Goal: Task Accomplishment & Management: Manage account settings

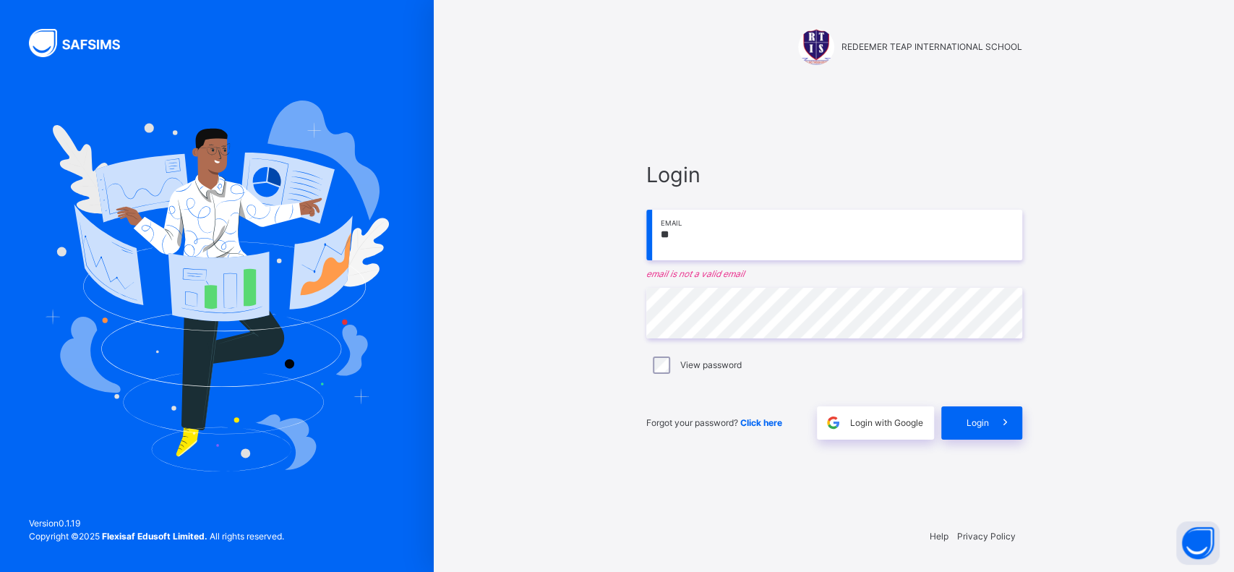
type input "**********"
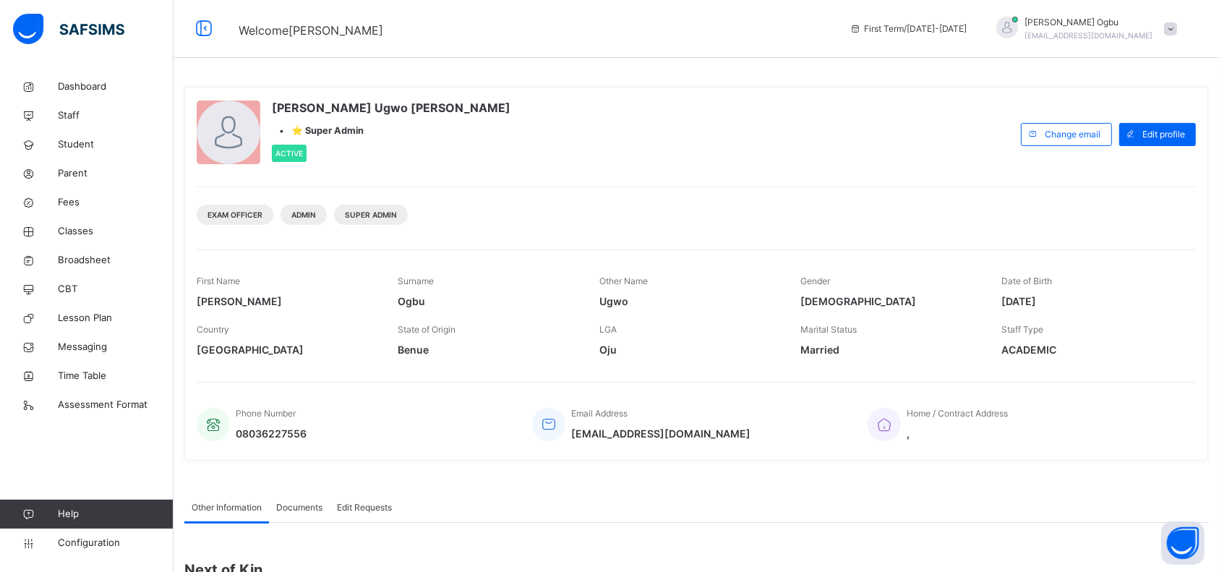
click at [98, 261] on span "Broadsheet" at bounding box center [116, 260] width 116 height 14
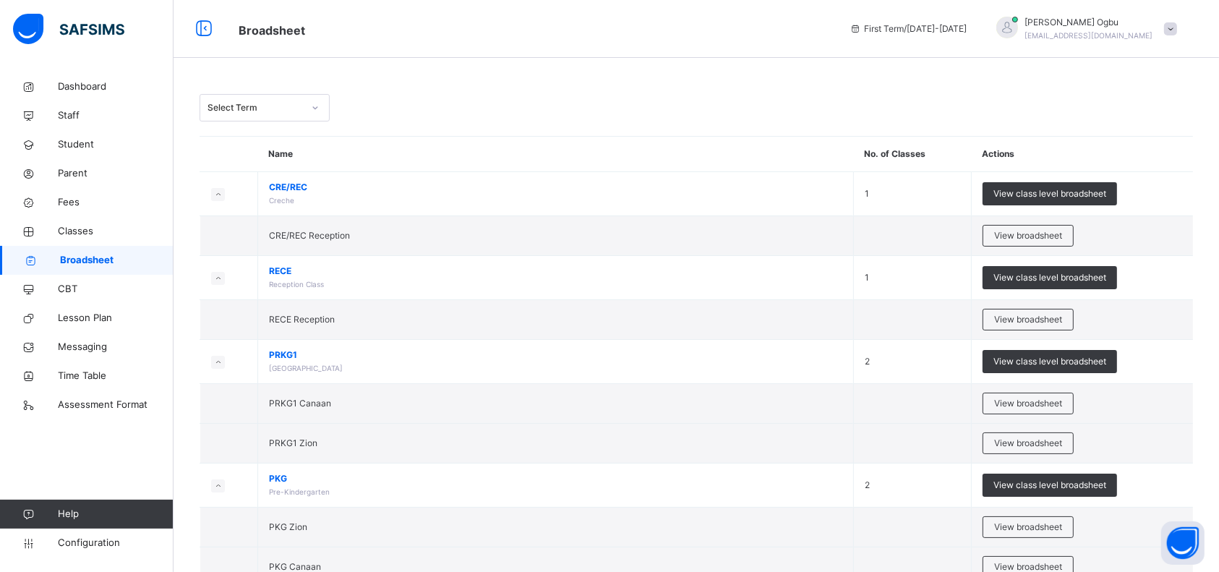
click at [388, 353] on span "PRKG1" at bounding box center [555, 354] width 573 height 13
click at [1035, 282] on span "View class level broadsheet" at bounding box center [1049, 277] width 113 height 13
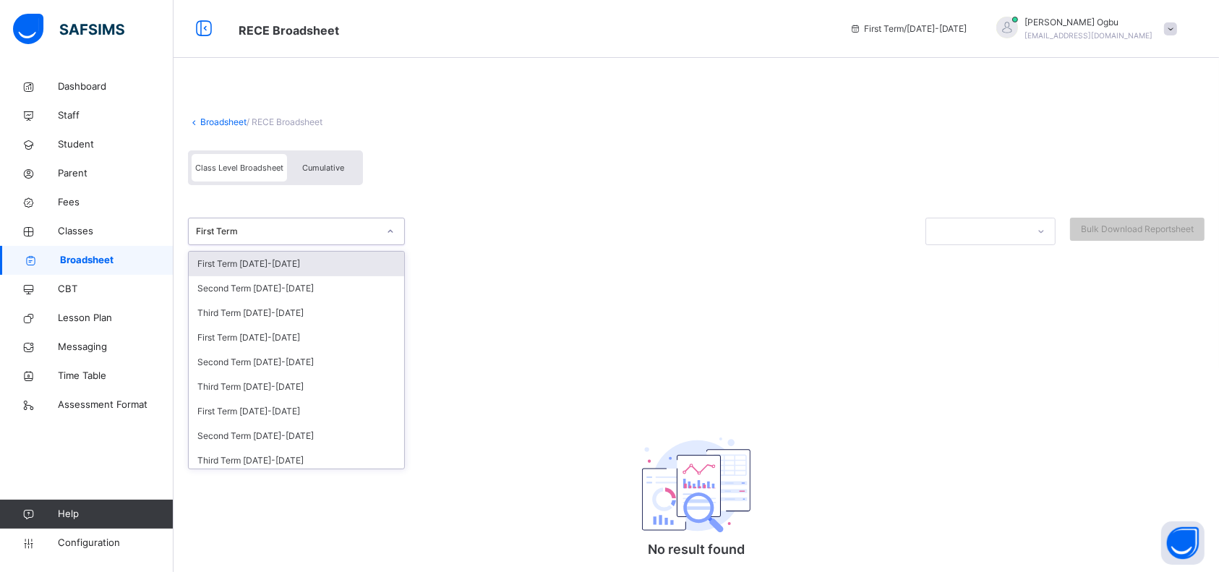
click at [255, 317] on div "Third Term [DATE]-[DATE]" at bounding box center [296, 313] width 215 height 25
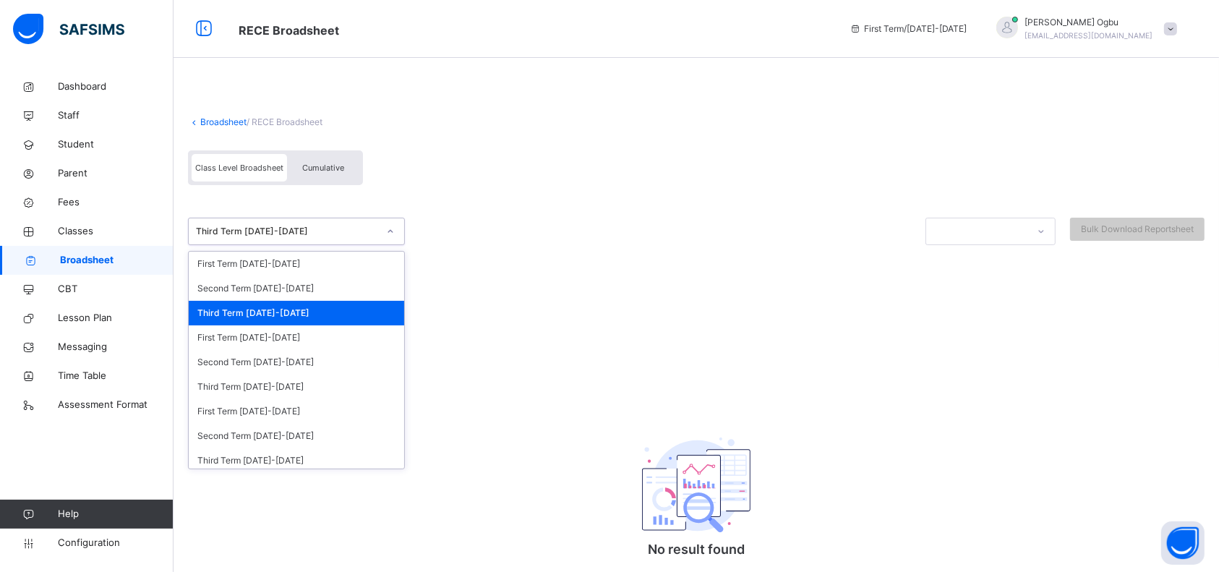
click at [273, 387] on div "Third Term [DATE]-[DATE]" at bounding box center [296, 386] width 215 height 25
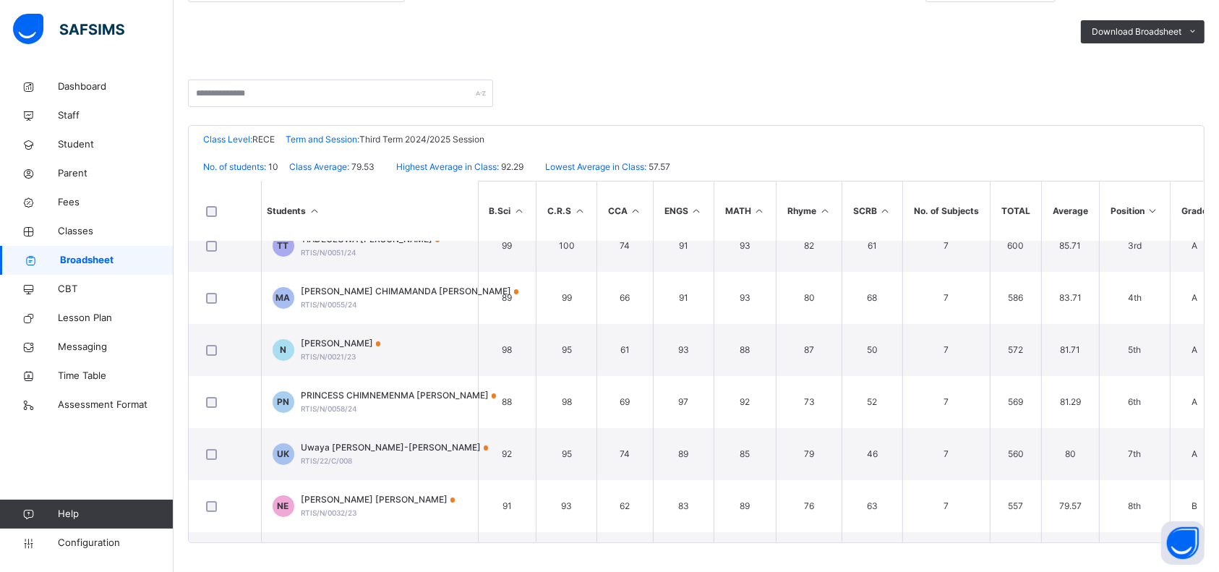
scroll to position [110, 0]
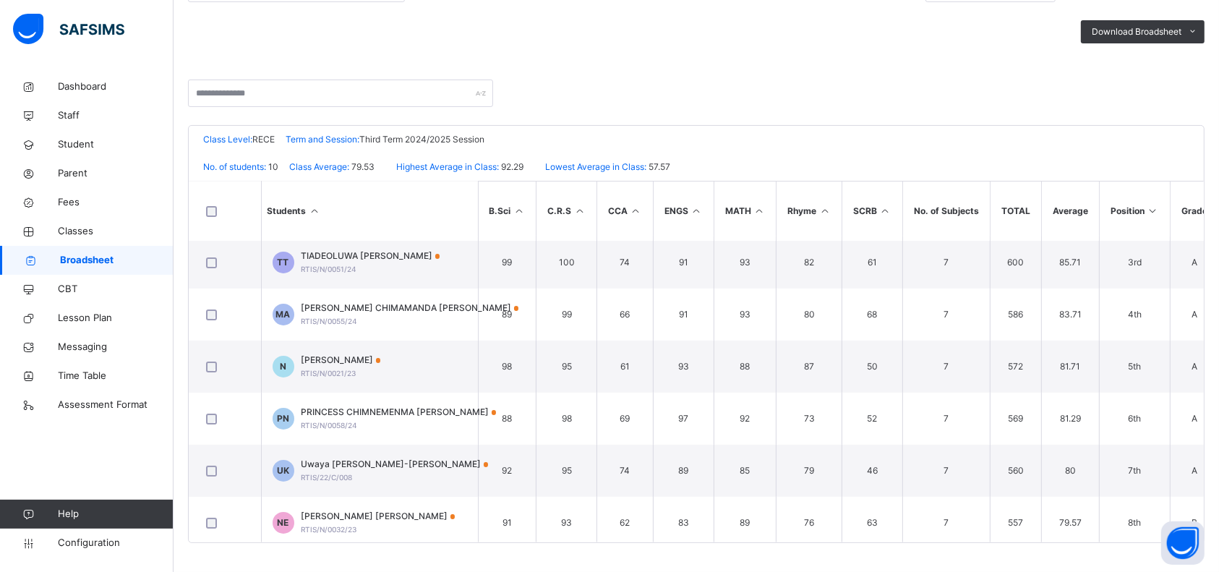
click at [366, 316] on div "[PERSON_NAME] CHIMAMANDA [PERSON_NAME] RTIS/N/0055/24" at bounding box center [410, 314] width 218 height 26
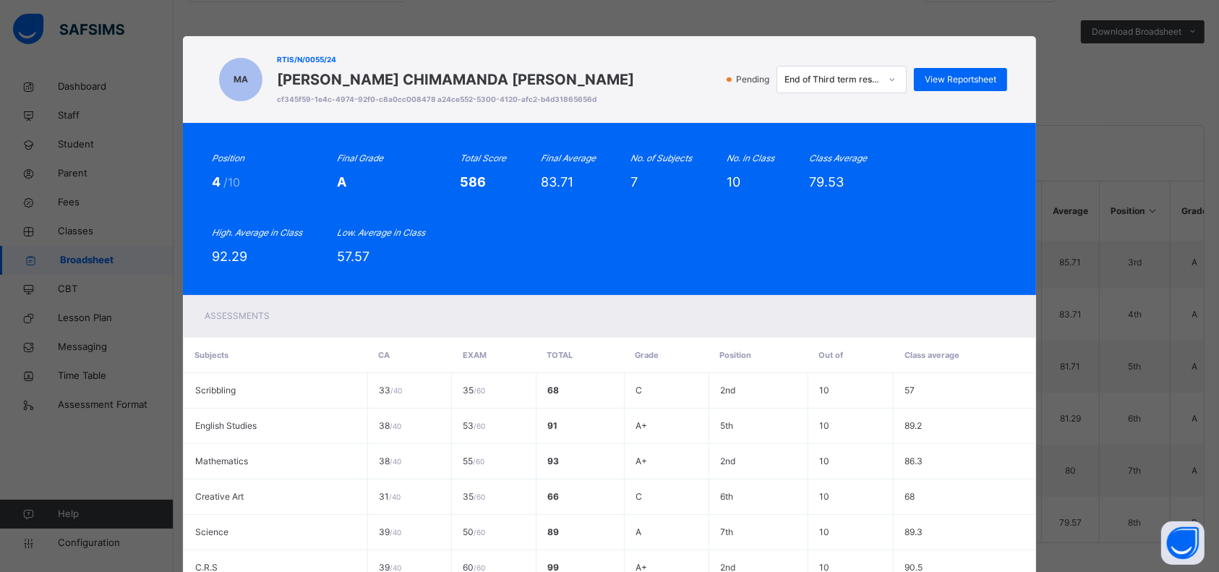
click at [955, 82] on span "View Reportsheet" at bounding box center [961, 79] width 72 height 13
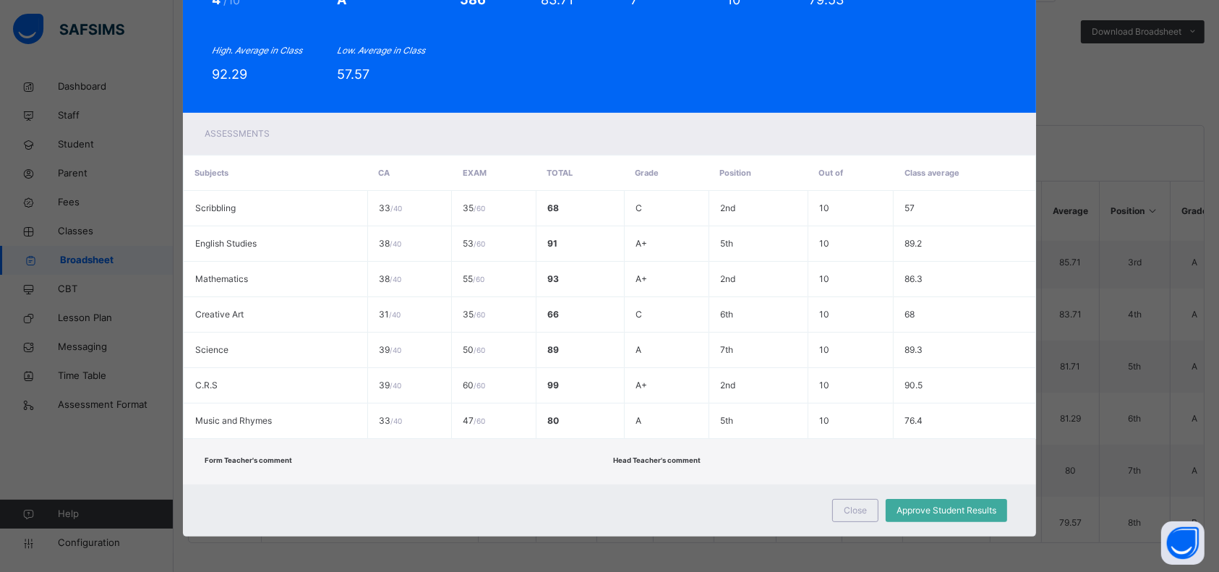
click at [948, 513] on span "Approve Student Results" at bounding box center [946, 510] width 100 height 13
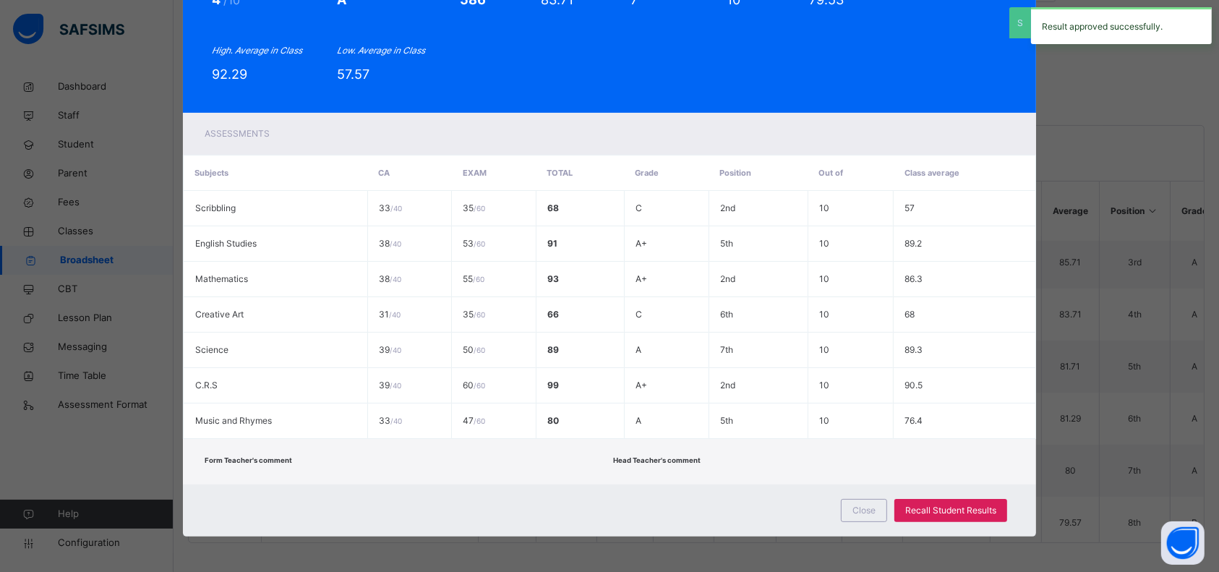
click at [1131, 145] on div "MA RTIS/N/0055/24 [PERSON_NAME] [PERSON_NAME] cf345f59-1e4c-4974-92f0-c8a0cc008…" at bounding box center [609, 286] width 1219 height 572
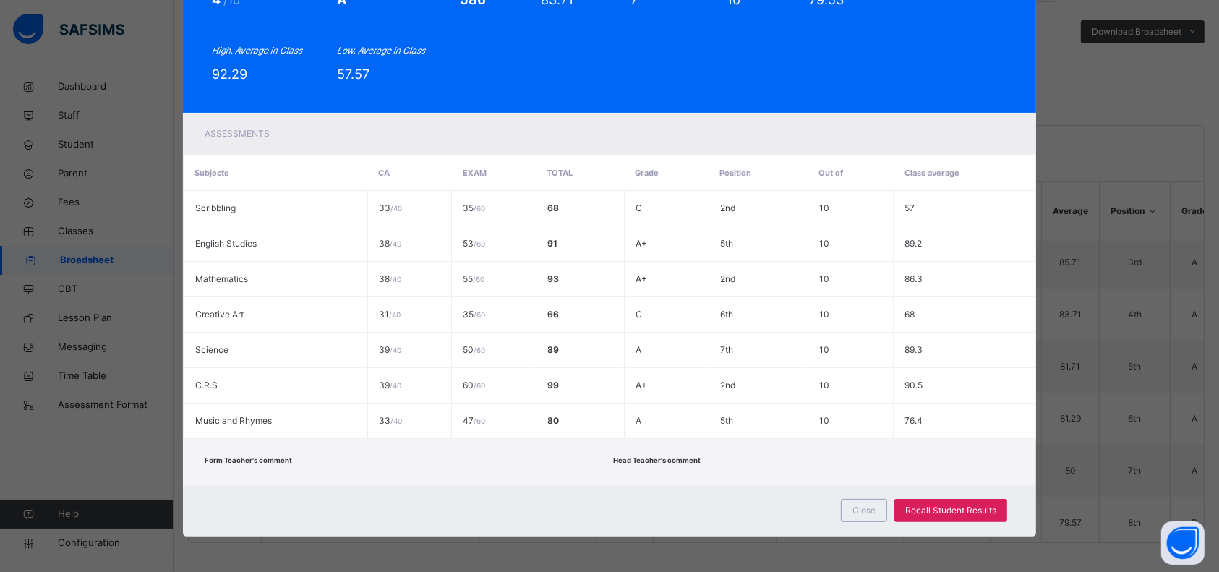
click at [861, 512] on span "Close" at bounding box center [863, 510] width 23 height 13
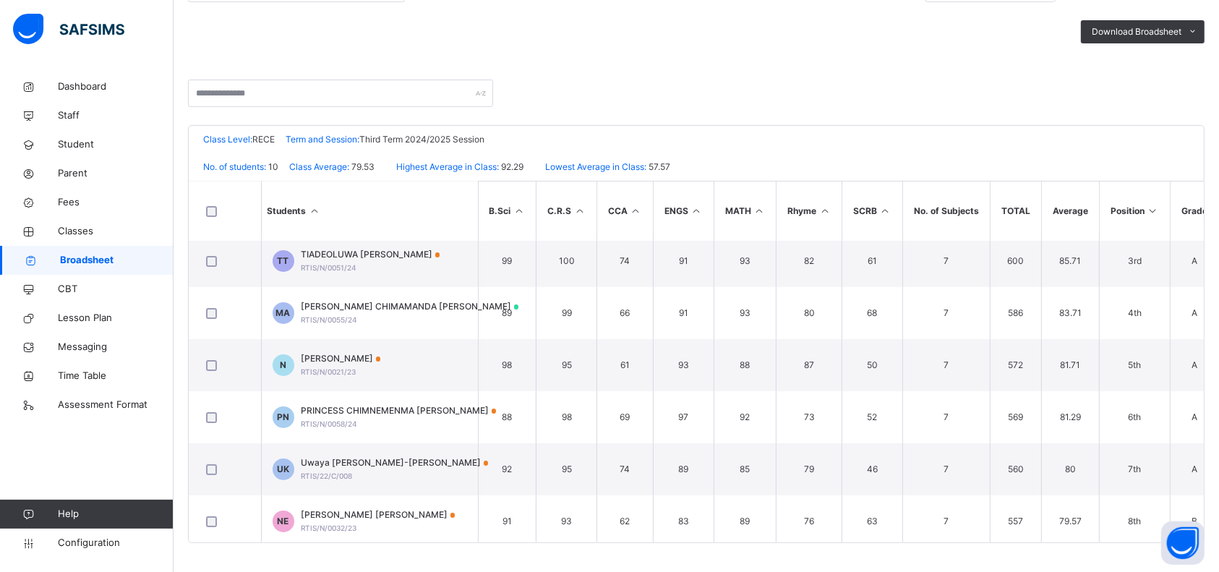
scroll to position [0, 0]
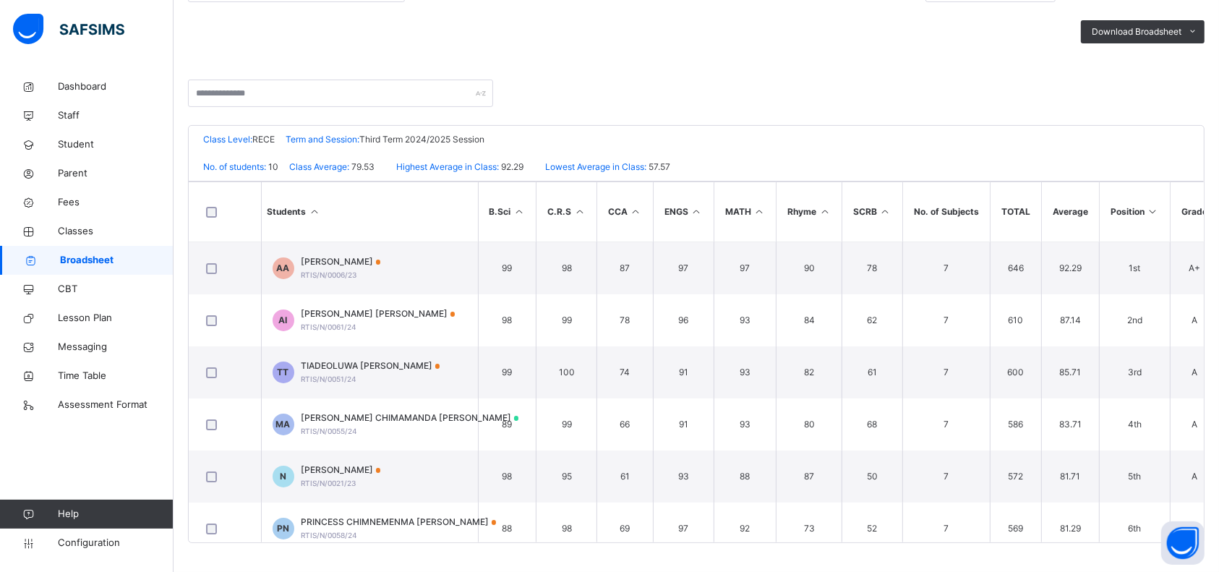
click at [347, 271] on span "RTIS/N/0006/23" at bounding box center [329, 274] width 56 height 9
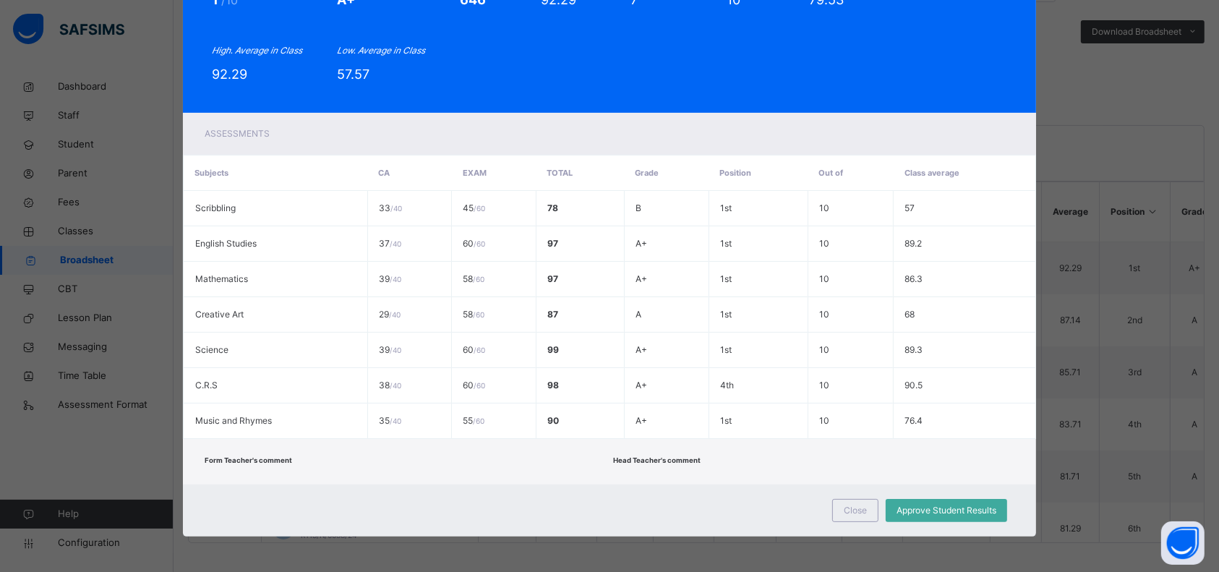
click at [367, 267] on td "39 / 40" at bounding box center [409, 279] width 85 height 35
click at [954, 509] on span "Approve Student Results" at bounding box center [946, 510] width 100 height 13
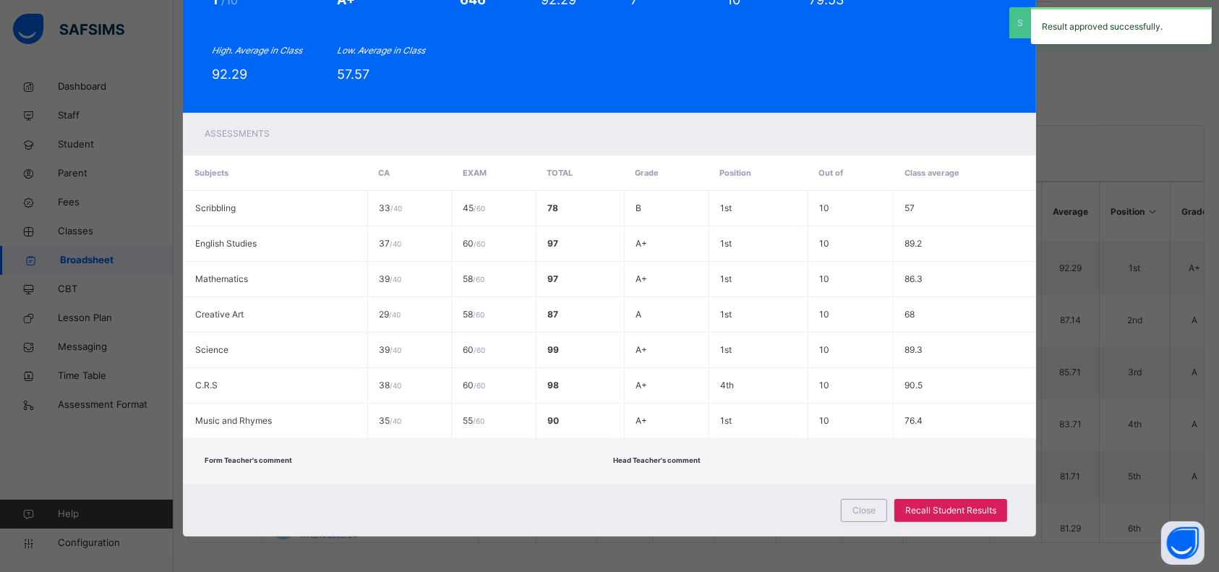
click at [867, 512] on span "Close" at bounding box center [863, 510] width 23 height 13
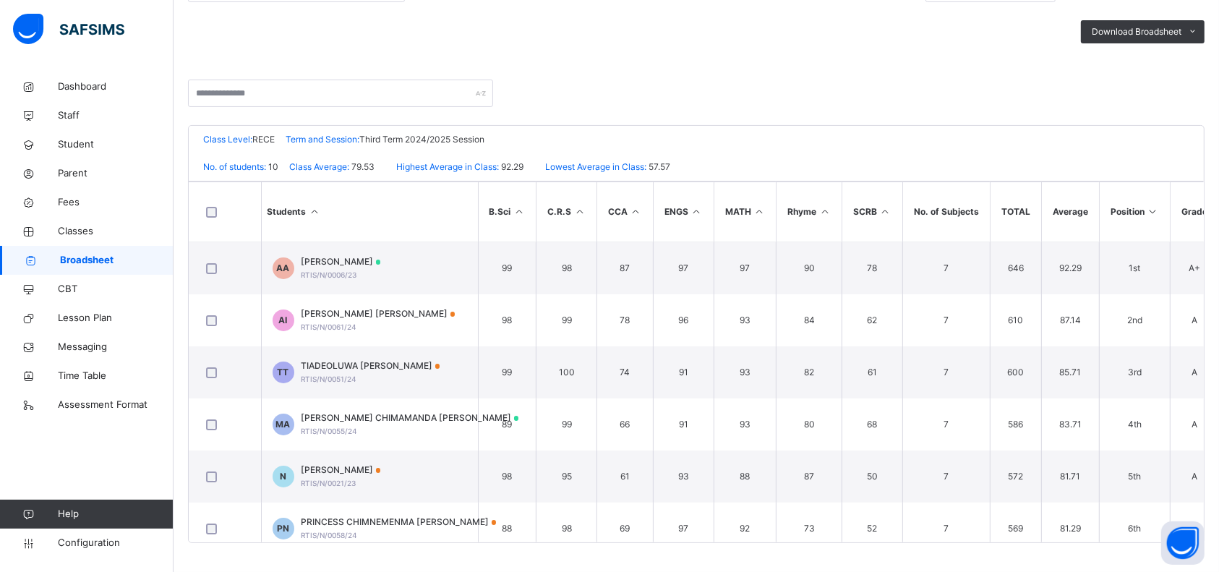
click at [341, 325] on span "RTIS/N/0061/24" at bounding box center [329, 326] width 56 height 9
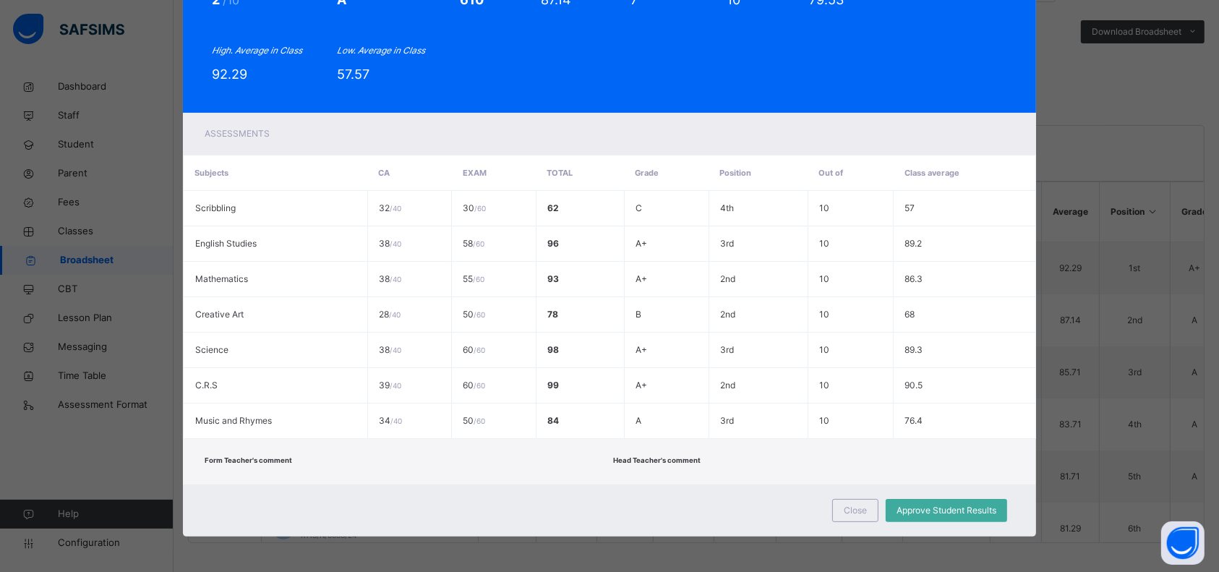
click at [946, 512] on span "Approve Student Results" at bounding box center [946, 510] width 100 height 13
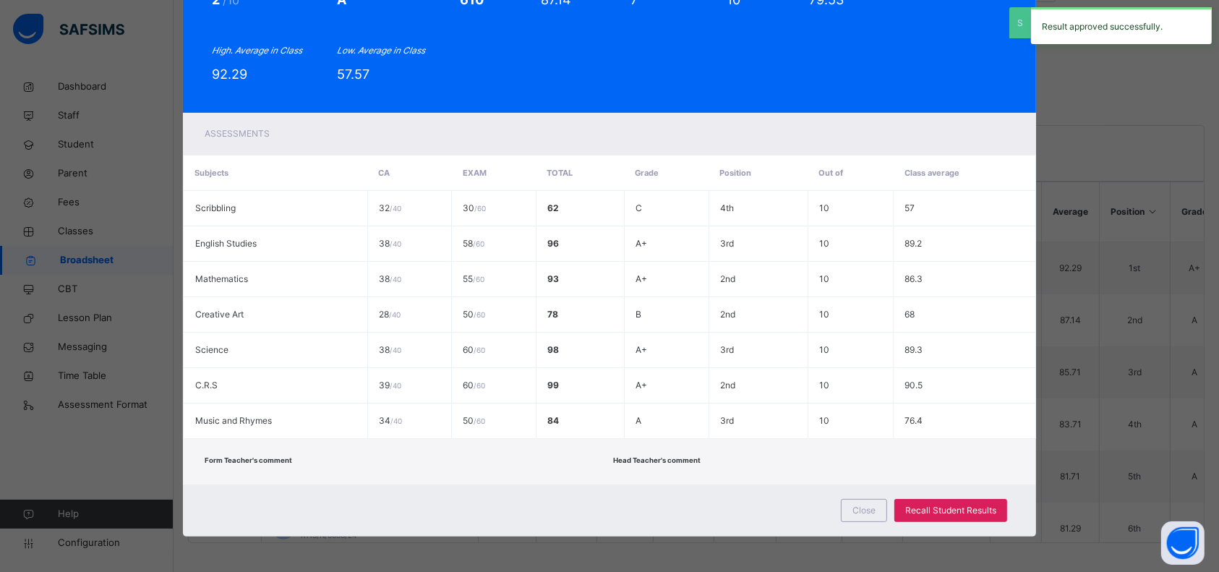
click at [856, 510] on span "Close" at bounding box center [863, 510] width 23 height 13
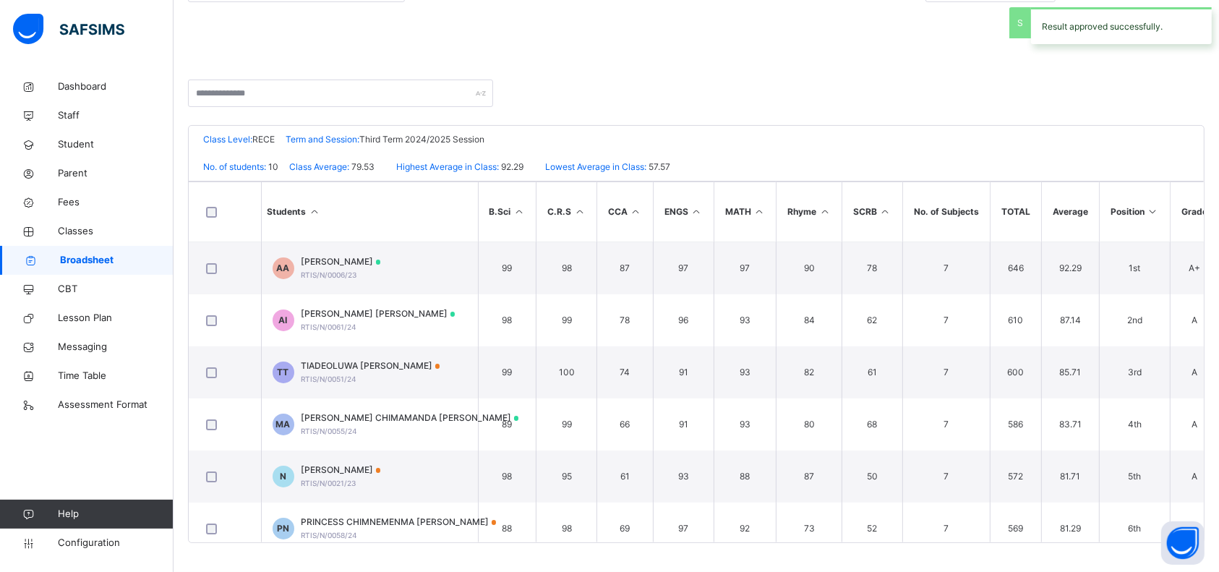
click at [356, 374] on span "RTIS/N/0051/24" at bounding box center [329, 378] width 56 height 9
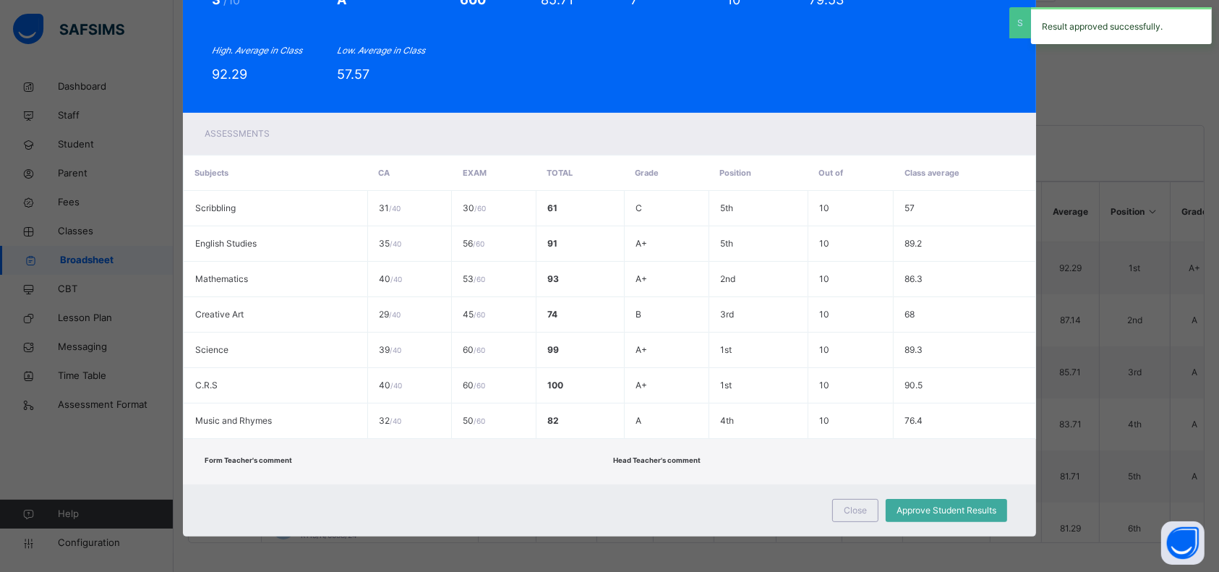
click at [969, 511] on span "Approve Student Results" at bounding box center [946, 510] width 100 height 13
click at [853, 515] on span "Close" at bounding box center [863, 510] width 23 height 13
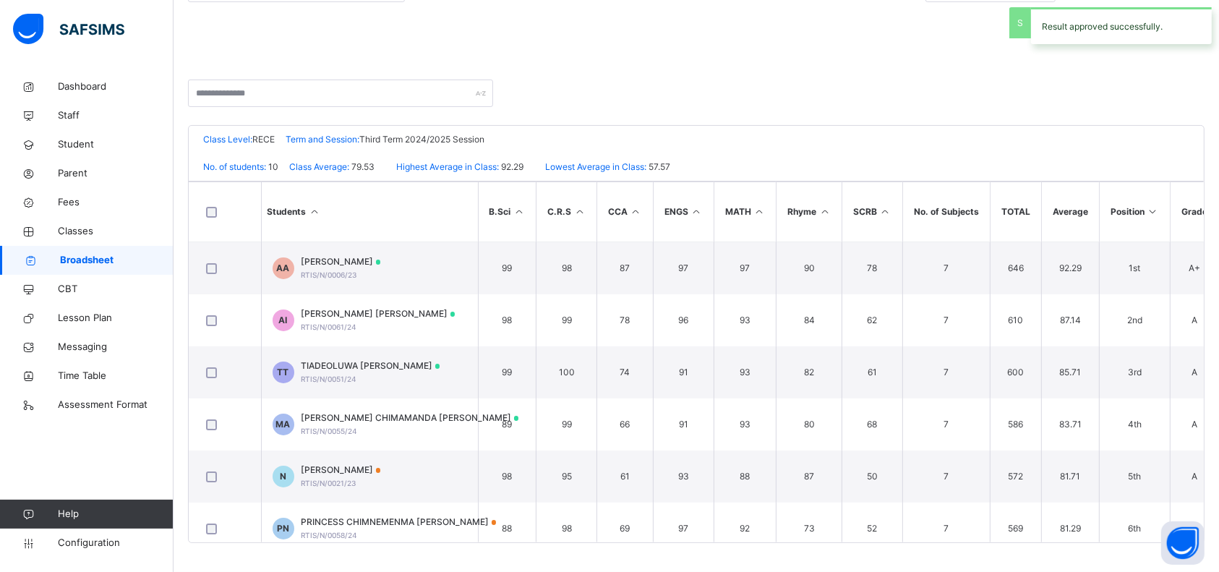
click at [367, 419] on span "[PERSON_NAME] CHIMAMANDA [PERSON_NAME]" at bounding box center [410, 417] width 218 height 13
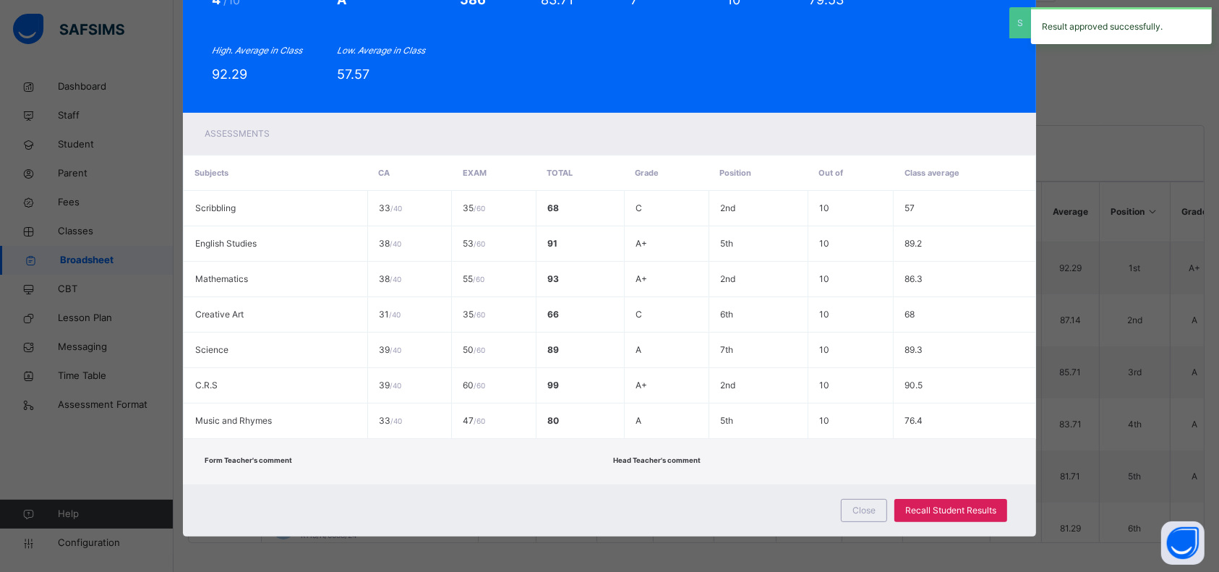
click at [1120, 353] on div "MA RTIS/N/0055/24 [PERSON_NAME] [PERSON_NAME] cf345f59-1e4c-4974-92f0-c8a0cc008…" at bounding box center [609, 286] width 1219 height 572
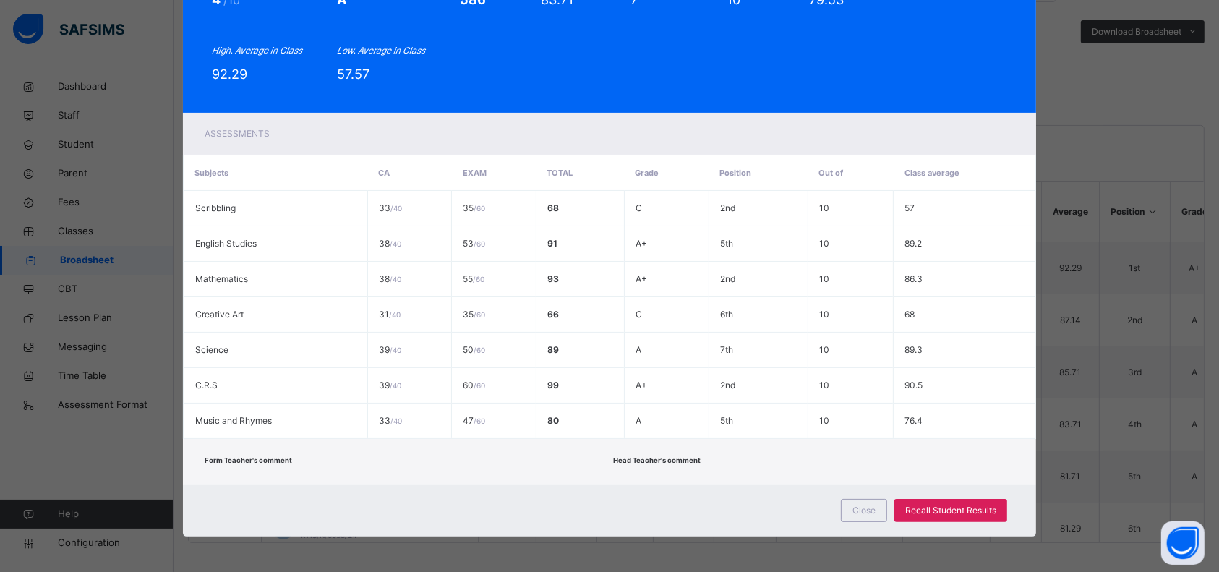
click at [850, 519] on div "Close" at bounding box center [864, 510] width 46 height 23
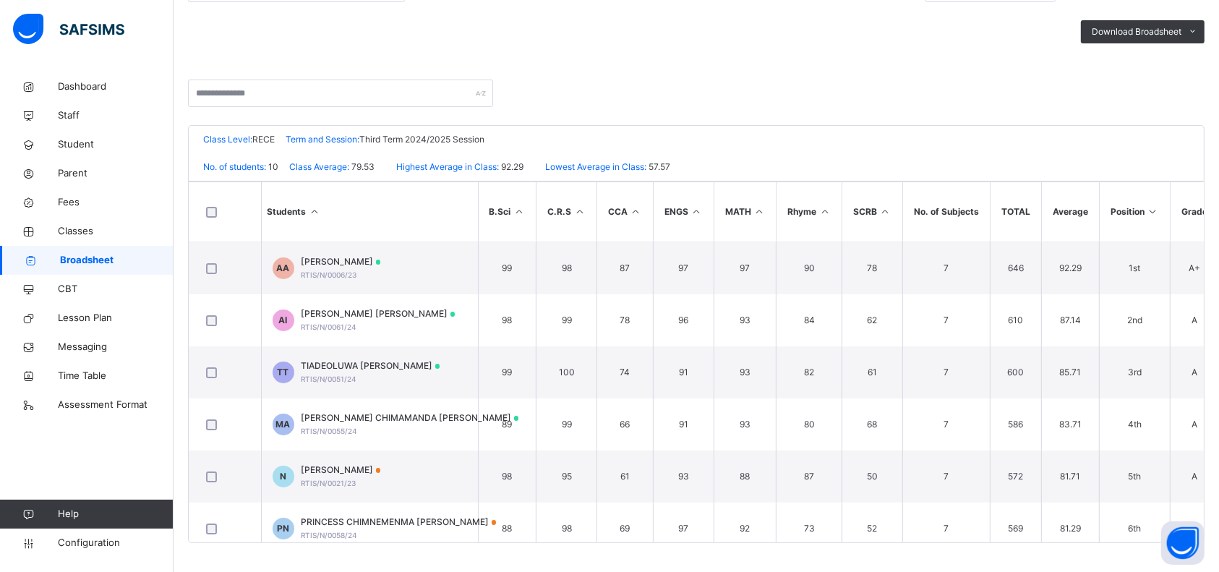
click at [361, 427] on div "[PERSON_NAME] CHIMAMANDA [PERSON_NAME] RTIS/N/0055/24" at bounding box center [410, 424] width 218 height 26
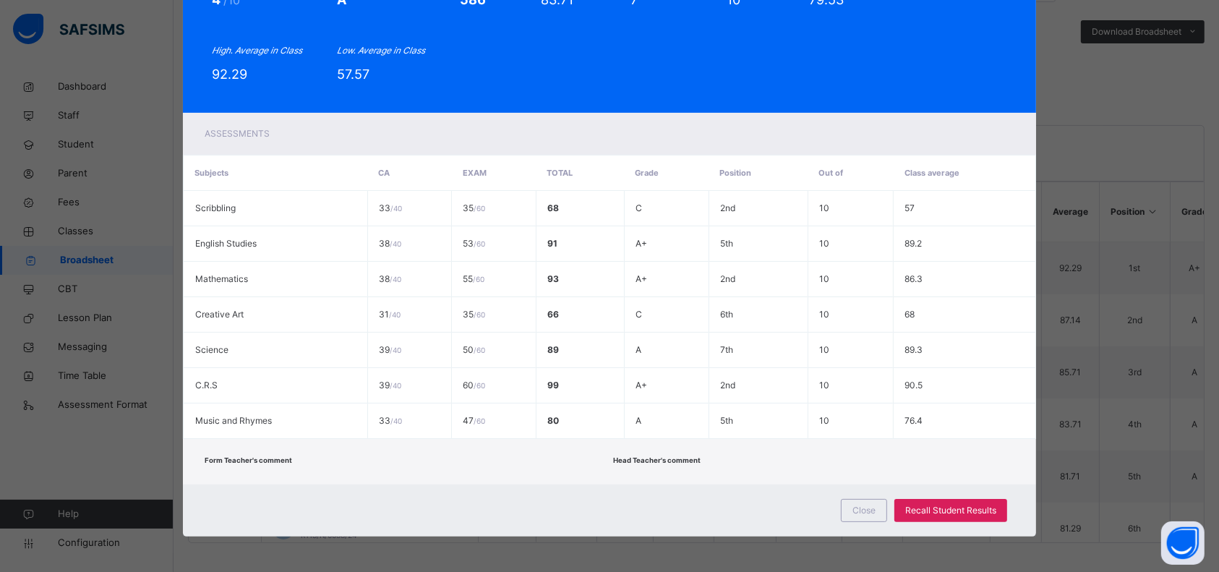
click at [1106, 373] on div "MA RTIS/N/0055/24 [PERSON_NAME] [PERSON_NAME] cf345f59-1e4c-4974-92f0-c8a0cc008…" at bounding box center [609, 286] width 1219 height 572
click at [868, 508] on span "Close" at bounding box center [863, 510] width 23 height 13
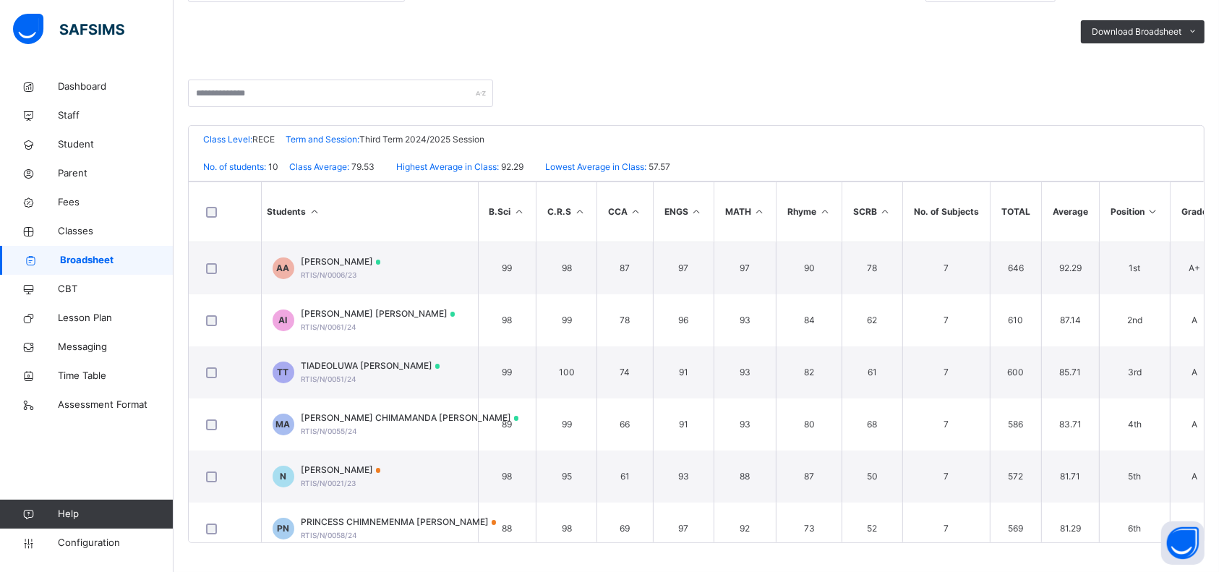
click at [357, 478] on div "[PERSON_NAME] RTIS/N/0021/23" at bounding box center [341, 476] width 80 height 26
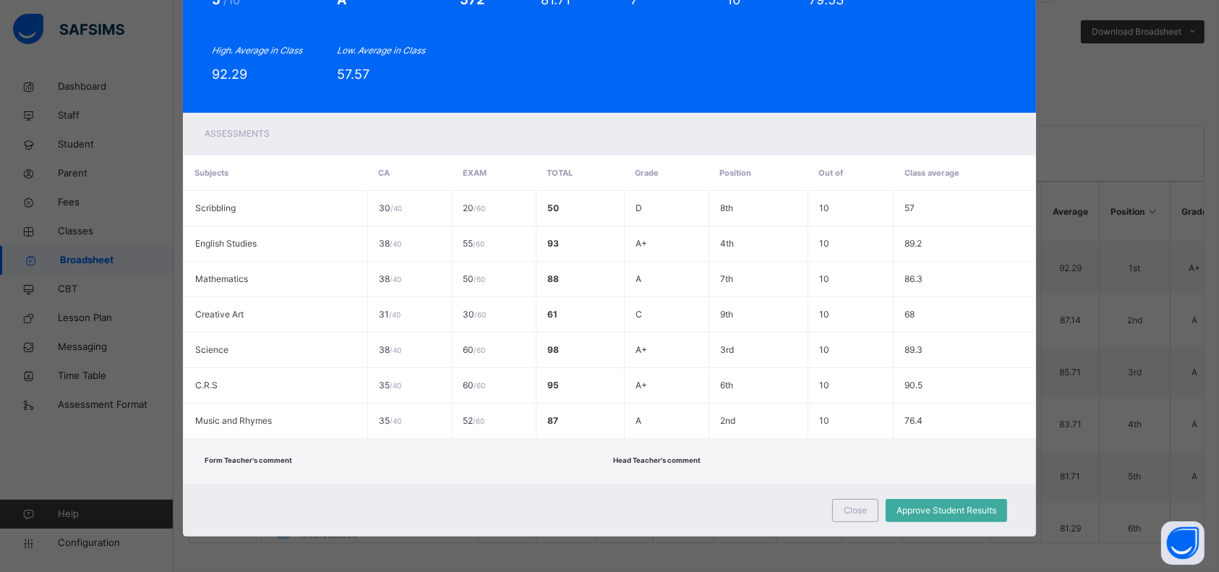
click at [942, 514] on span "Approve Student Results" at bounding box center [946, 510] width 100 height 13
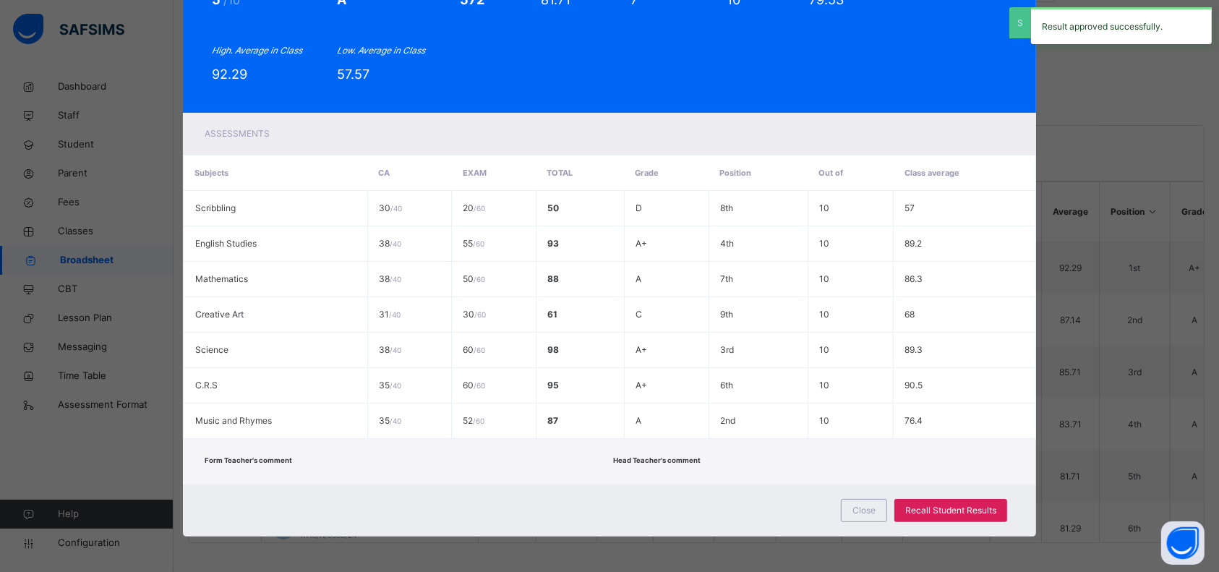
click at [858, 508] on span "Close" at bounding box center [863, 510] width 23 height 13
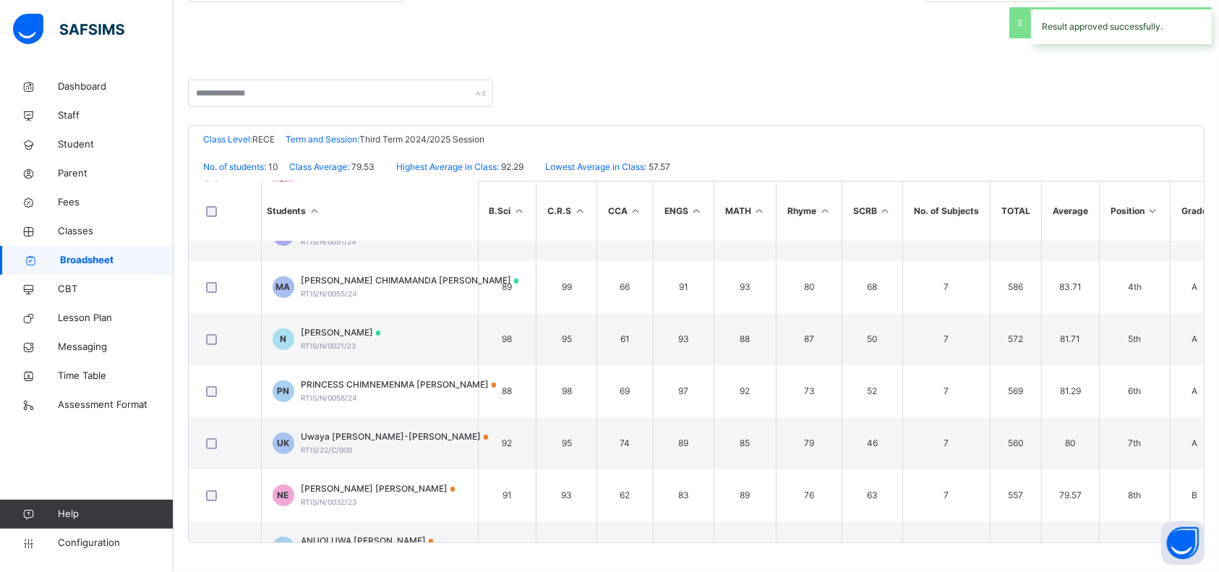
scroll to position [140, 0]
click at [378, 379] on span "PRINCESS CHIMNEMENMA [PERSON_NAME]" at bounding box center [398, 382] width 195 height 13
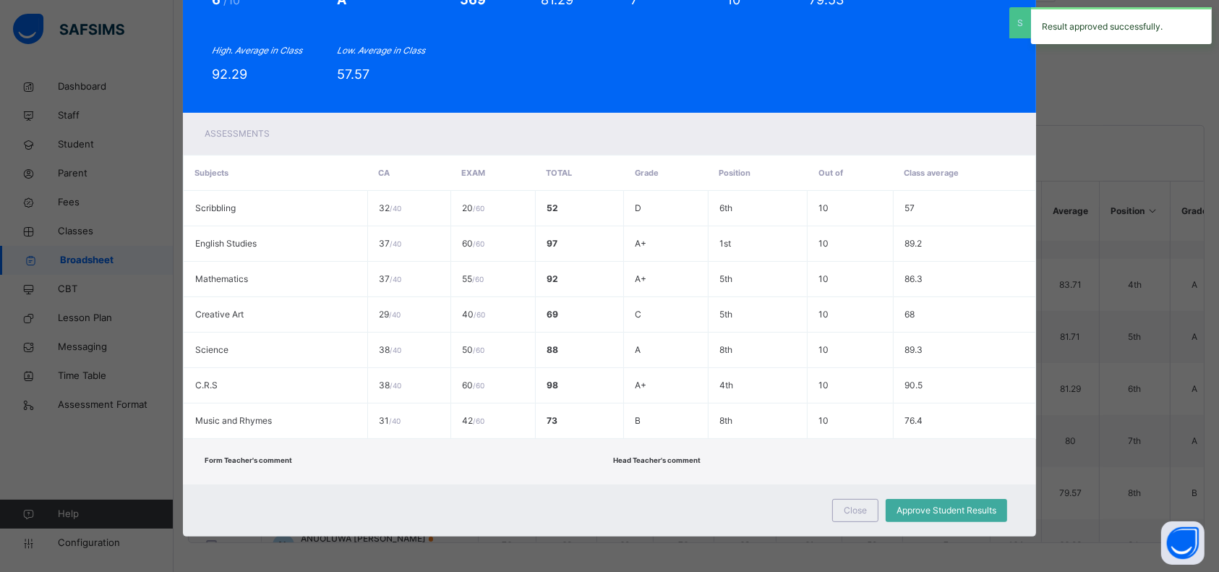
click at [940, 513] on span "Approve Student Results" at bounding box center [946, 510] width 100 height 13
click at [865, 510] on span "Close" at bounding box center [863, 510] width 23 height 13
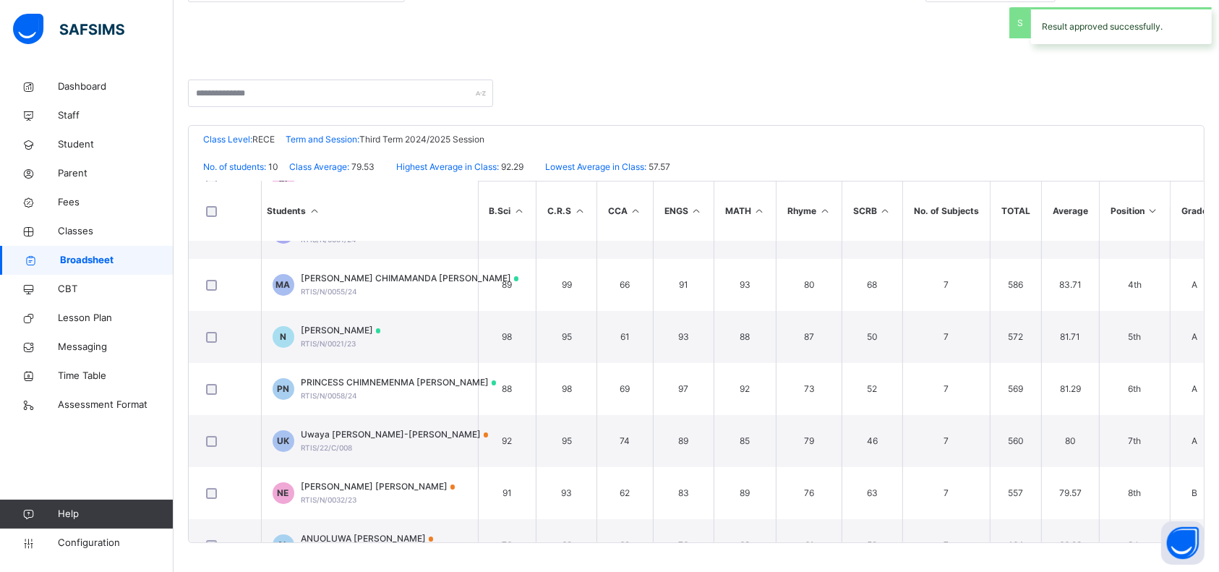
scroll to position [220, 0]
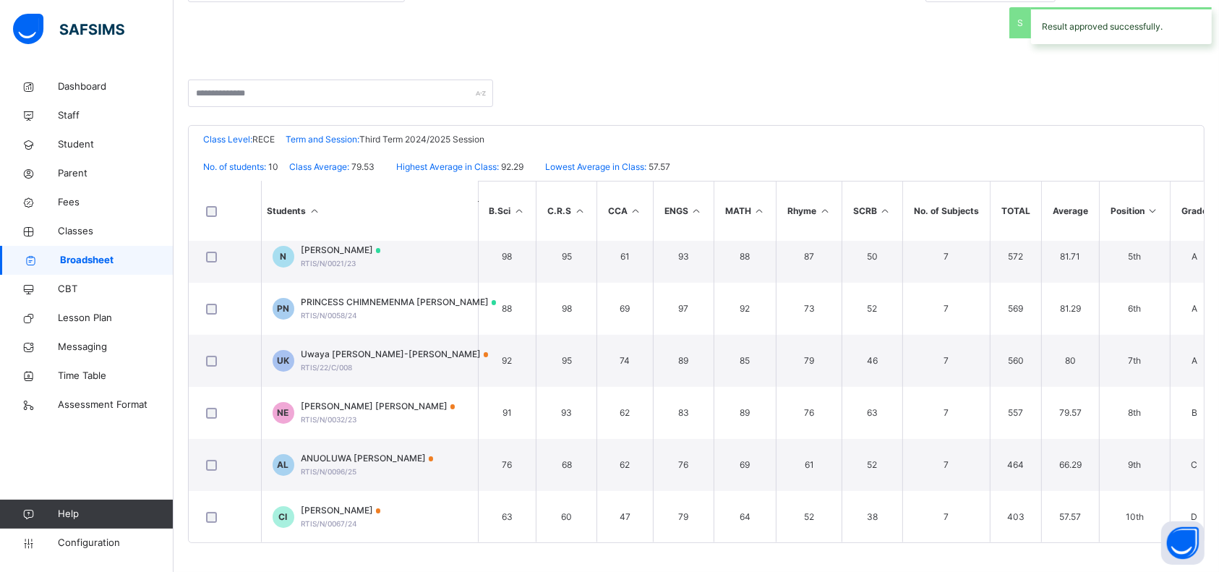
click at [341, 414] on div "[PERSON_NAME] [PERSON_NAME] RTIS/N/0032/23" at bounding box center [378, 413] width 154 height 26
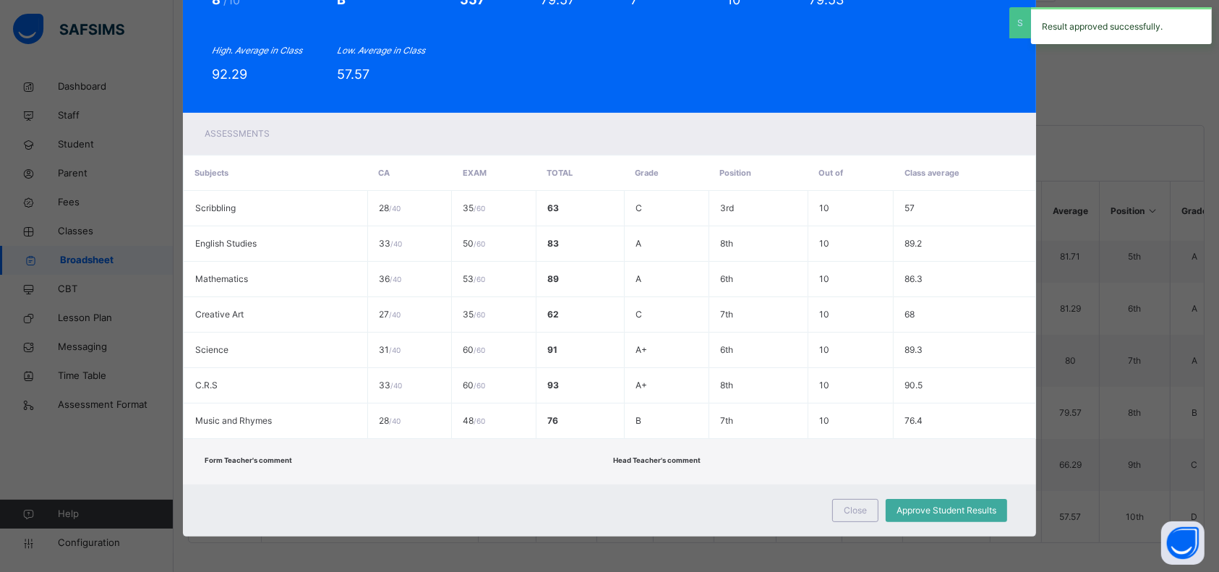
click at [960, 509] on span "Approve Student Results" at bounding box center [946, 510] width 100 height 13
click at [865, 509] on span "Close" at bounding box center [863, 510] width 23 height 13
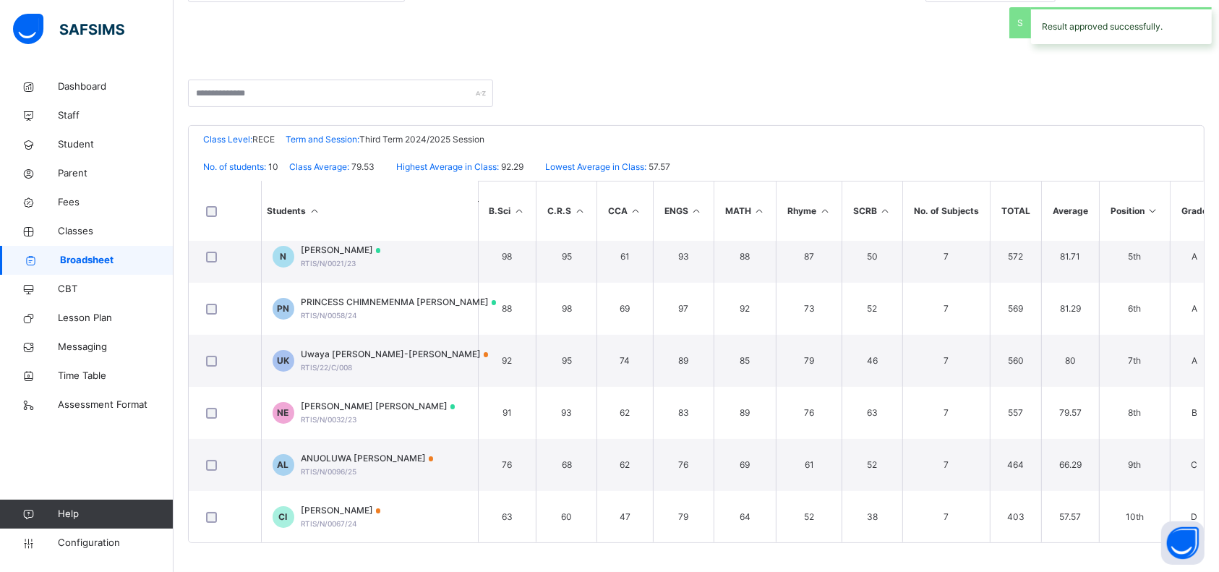
click at [359, 515] on span "[PERSON_NAME]" at bounding box center [341, 510] width 80 height 13
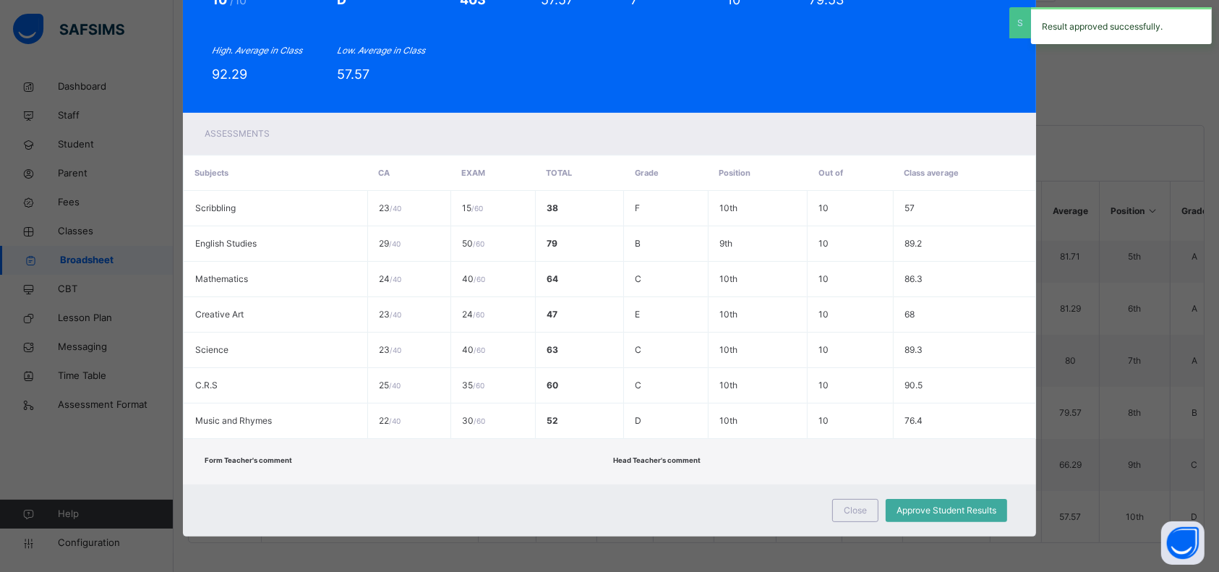
click at [939, 515] on span "Approve Student Results" at bounding box center [946, 510] width 100 height 13
click at [857, 514] on span "Close" at bounding box center [863, 510] width 23 height 13
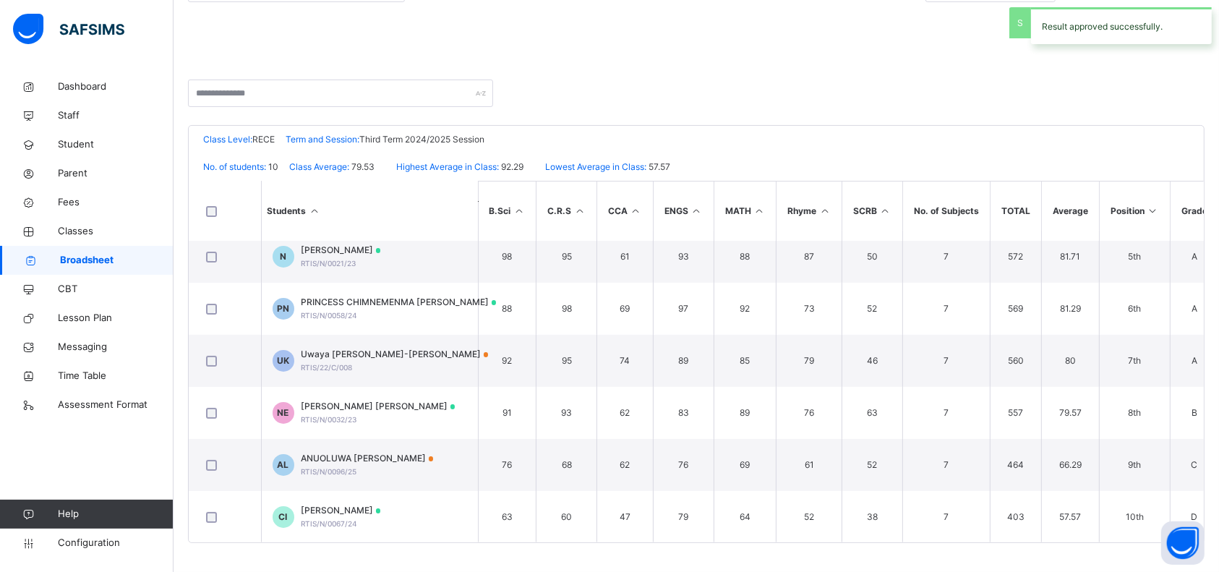
scroll to position [217, 0]
click at [361, 516] on span "[PERSON_NAME]" at bounding box center [341, 513] width 80 height 13
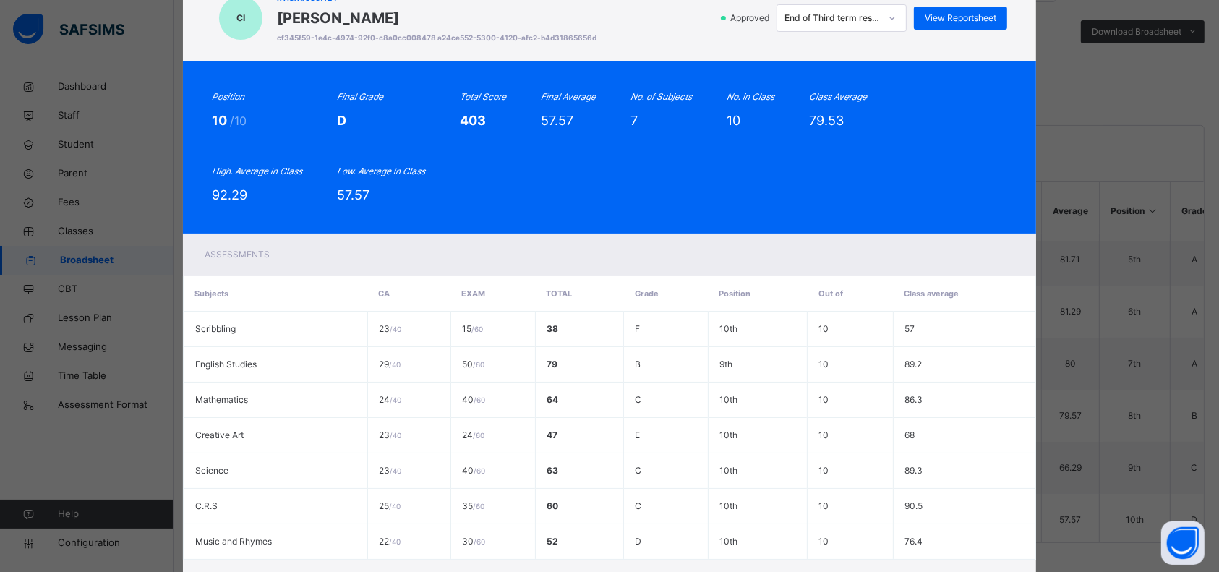
scroll to position [182, 0]
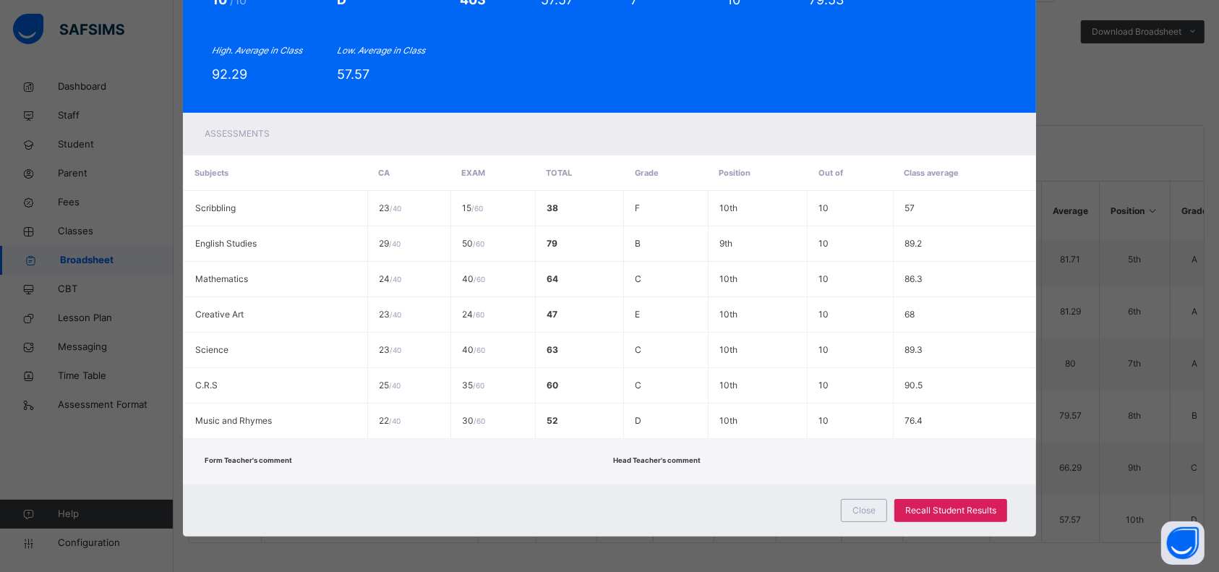
click at [852, 517] on div "Close" at bounding box center [864, 510] width 46 height 23
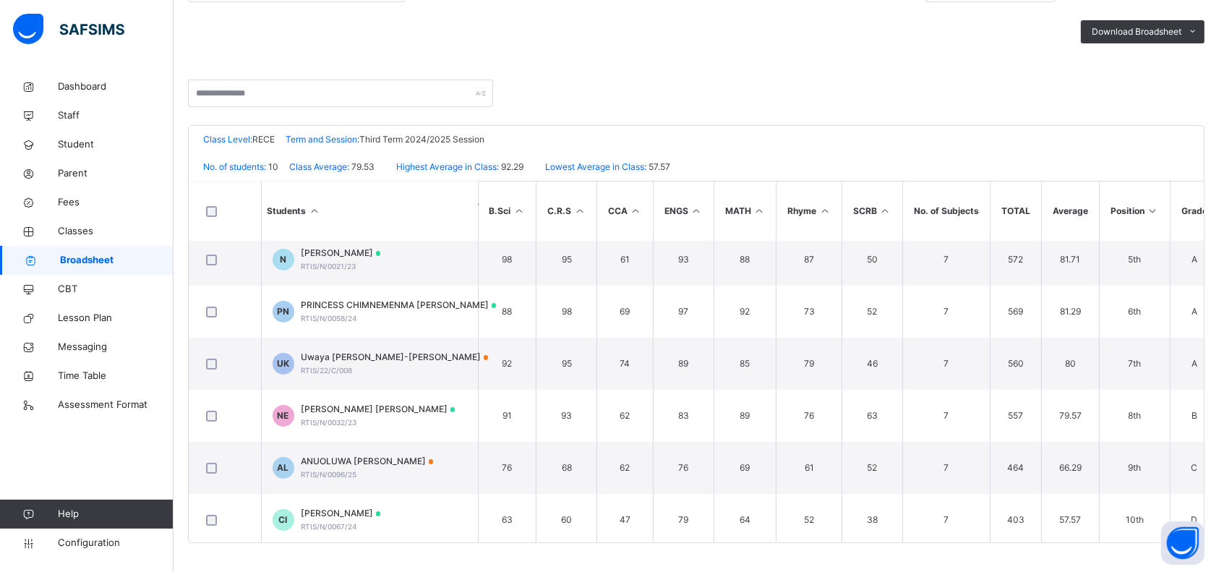
click at [346, 254] on span "[PERSON_NAME]" at bounding box center [341, 253] width 80 height 13
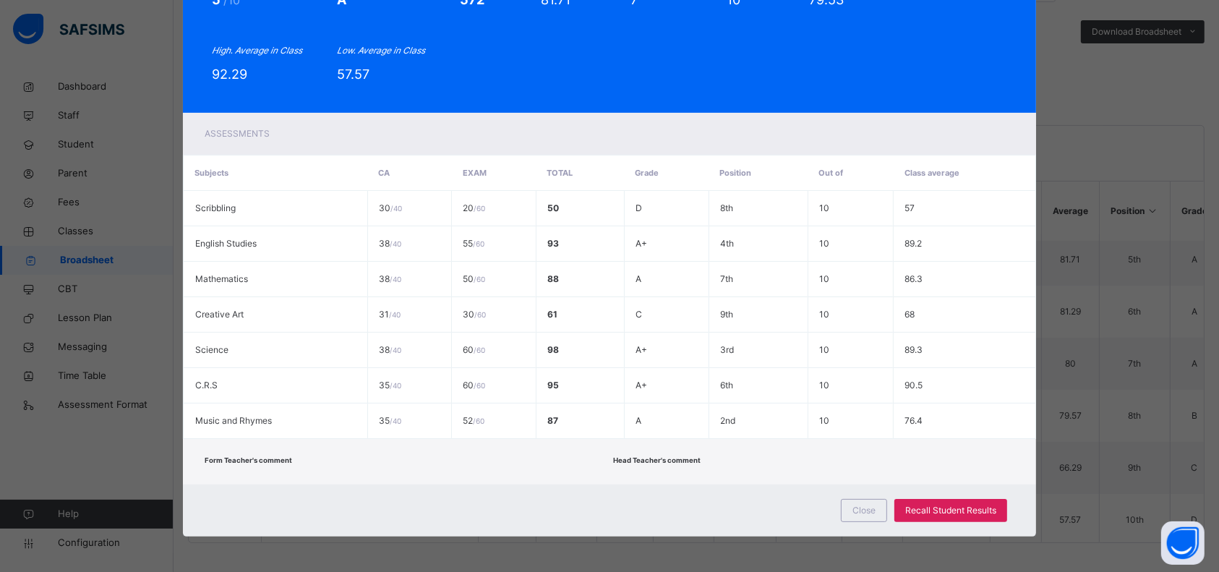
click at [858, 518] on div "Close" at bounding box center [864, 510] width 46 height 23
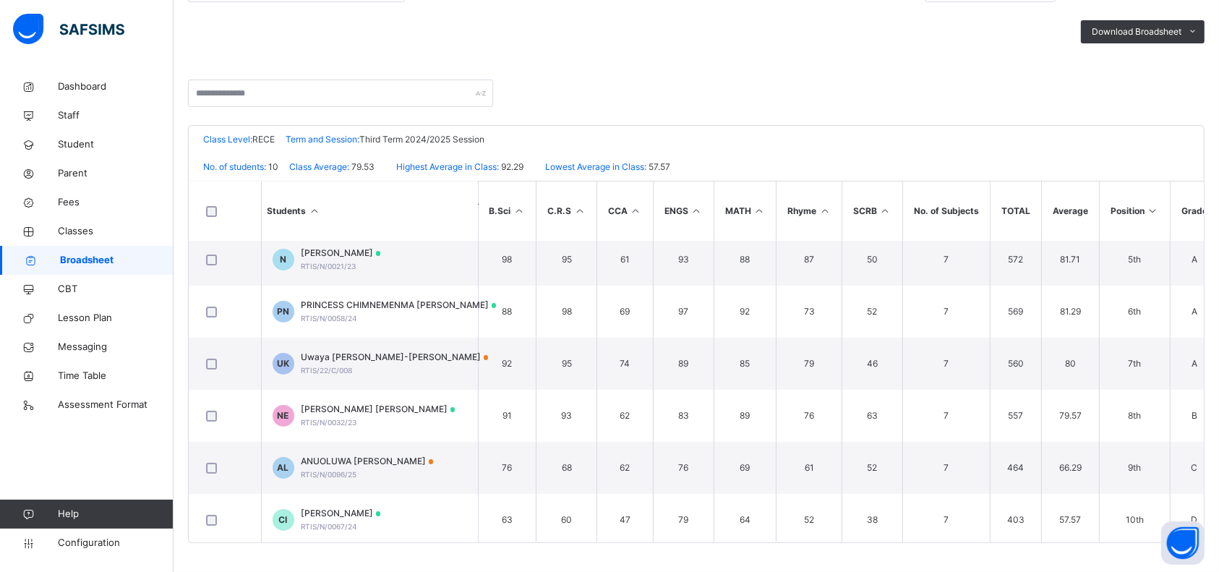
click at [68, 177] on span "Parent" at bounding box center [116, 173] width 116 height 14
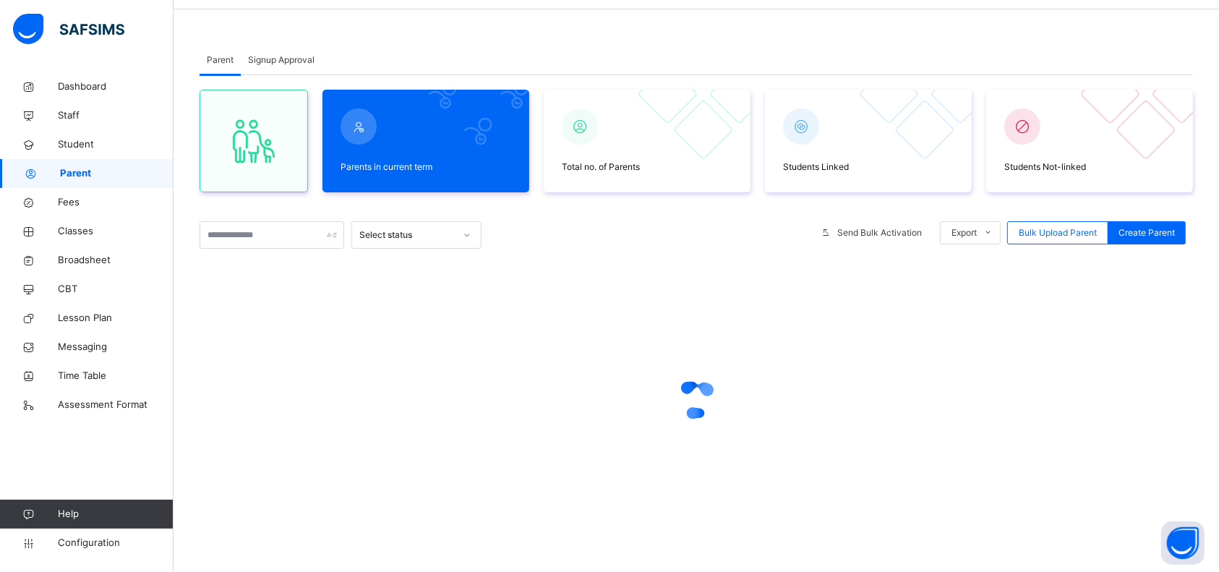
scroll to position [243, 0]
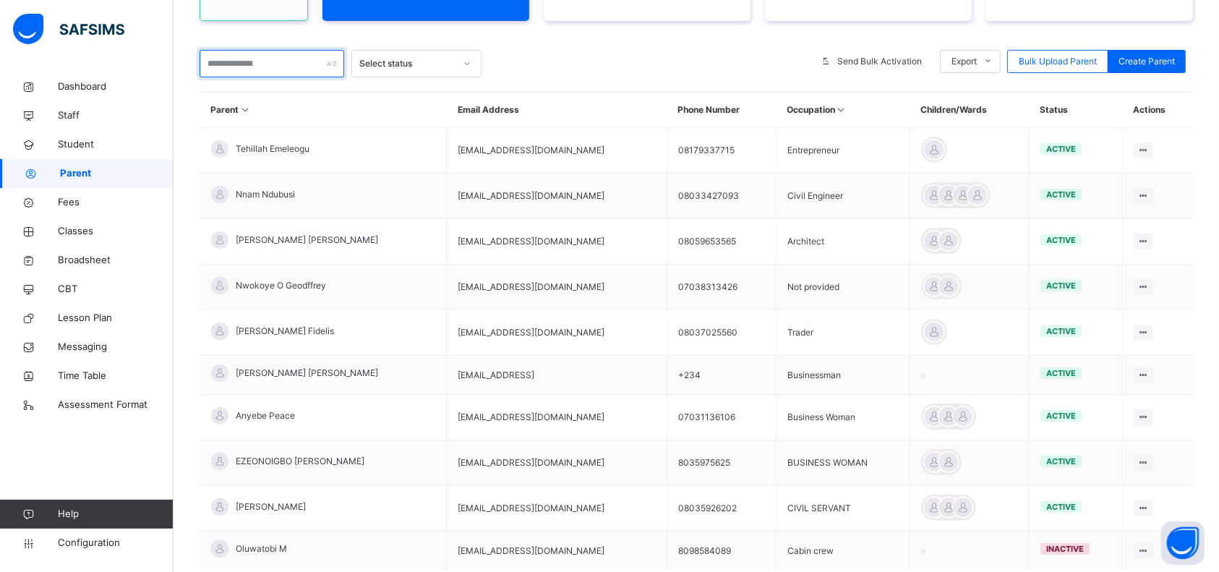
click at [252, 70] on input "text" at bounding box center [272, 63] width 145 height 27
click at [249, 65] on input "text" at bounding box center [272, 63] width 145 height 27
drag, startPoint x: 232, startPoint y: 72, endPoint x: 270, endPoint y: 107, distance: 51.7
click at [270, 107] on div "648 Parents in current term 1390 Total no. of Parents 1263 Students Linked 47 S…" at bounding box center [696, 265] width 993 height 769
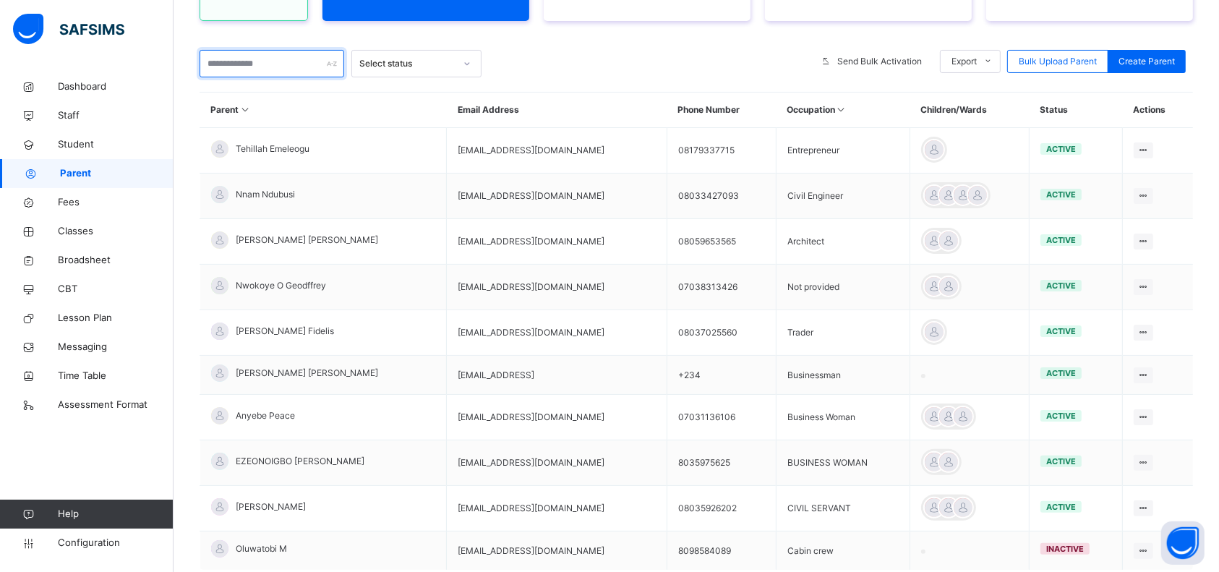
type input "***"
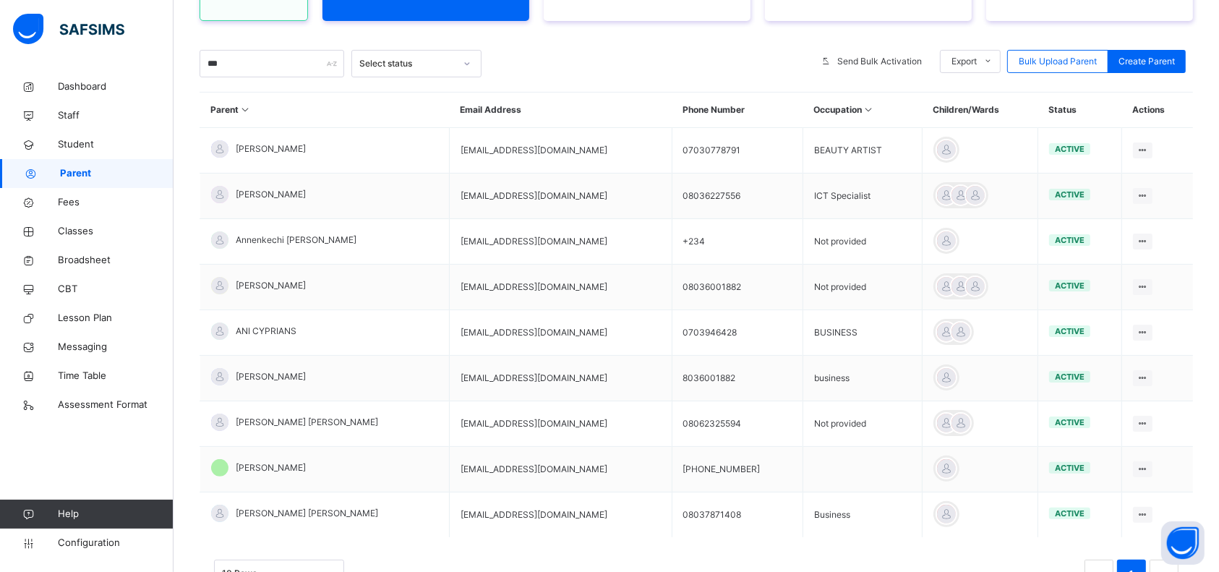
click at [252, 197] on span "[PERSON_NAME]" at bounding box center [271, 194] width 70 height 13
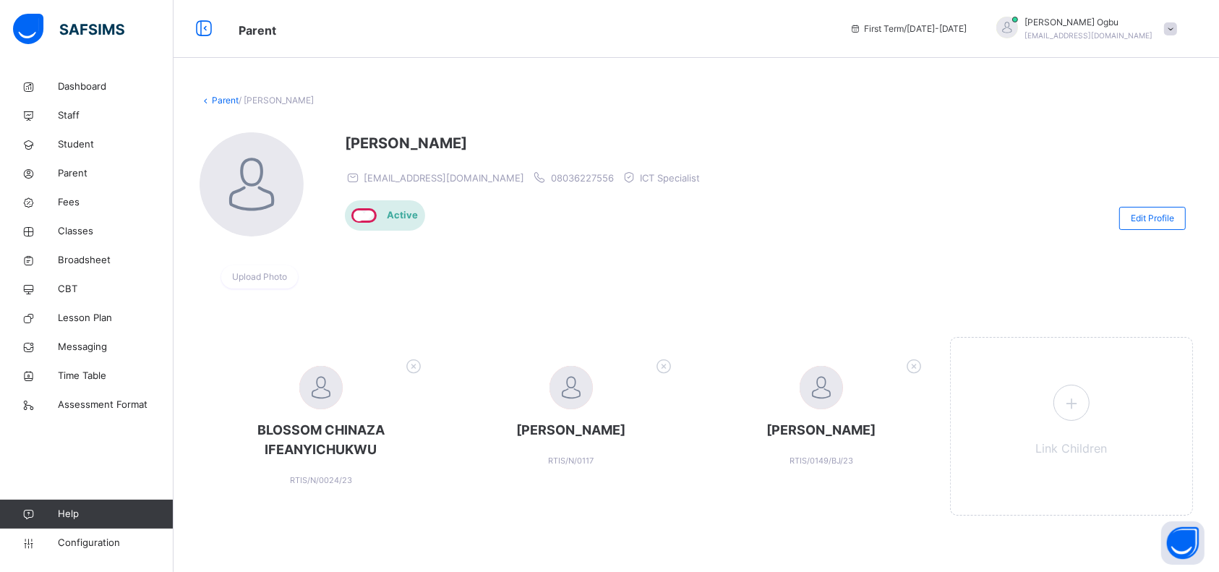
click at [925, 365] on icon at bounding box center [914, 366] width 22 height 24
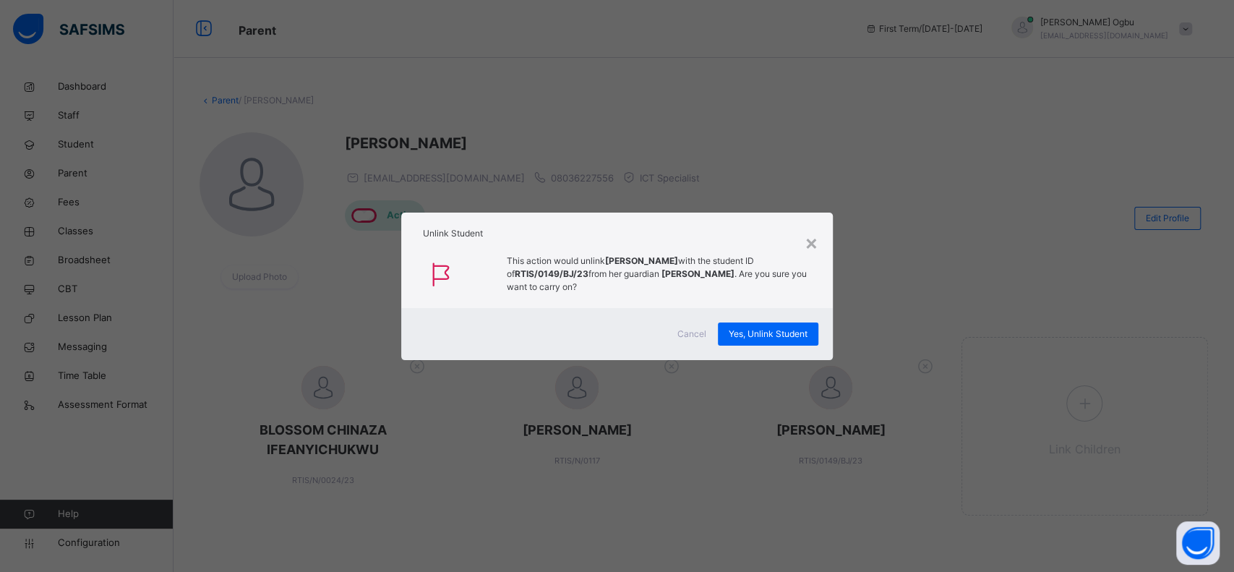
click at [767, 330] on span "Yes, Unlink Student" at bounding box center [768, 333] width 79 height 13
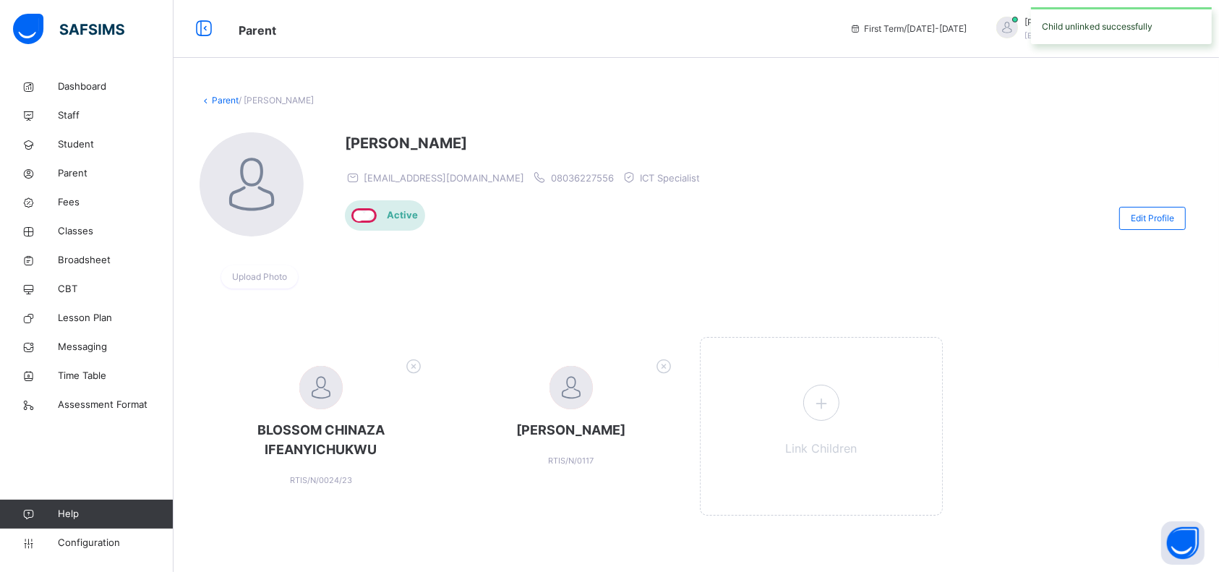
click at [829, 401] on icon at bounding box center [821, 403] width 26 height 28
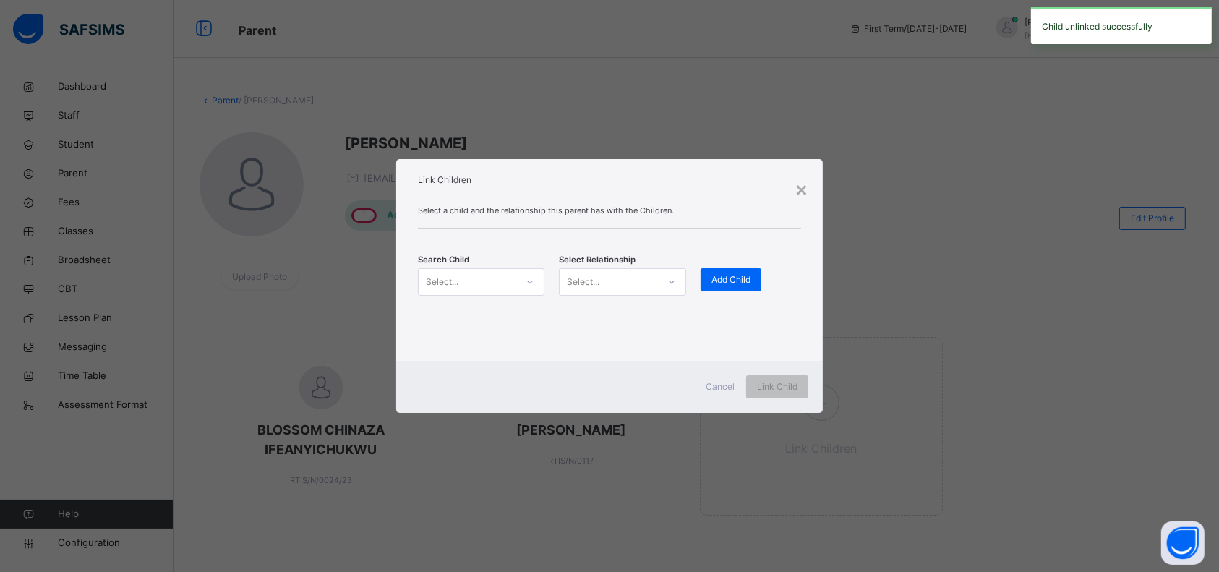
click at [476, 288] on div "Select..." at bounding box center [468, 281] width 98 height 22
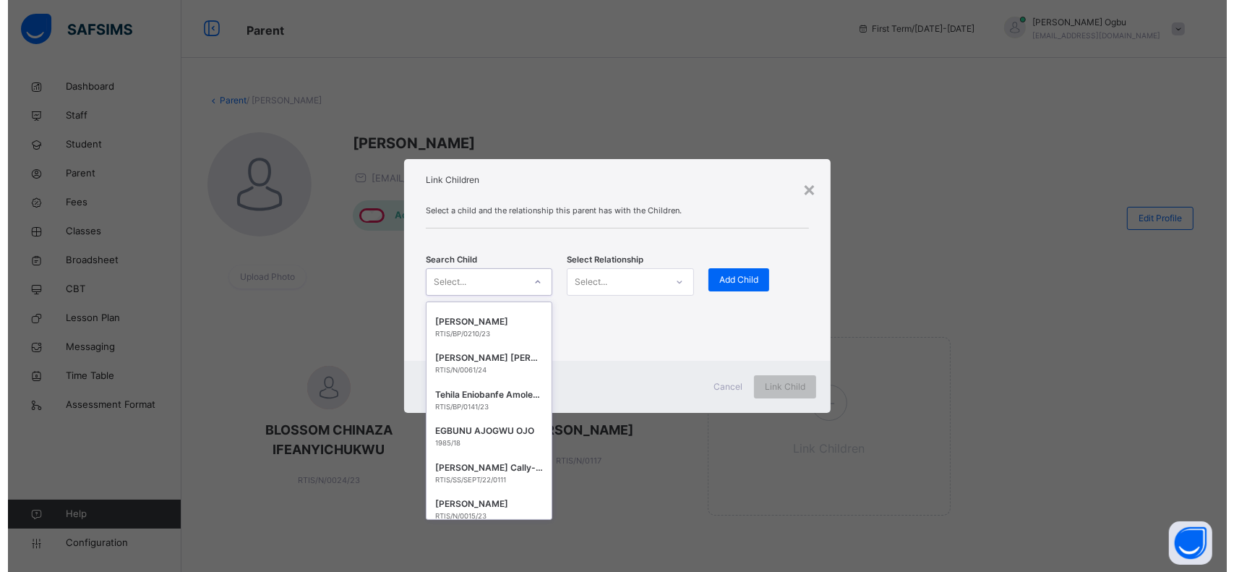
scroll to position [9467, 0]
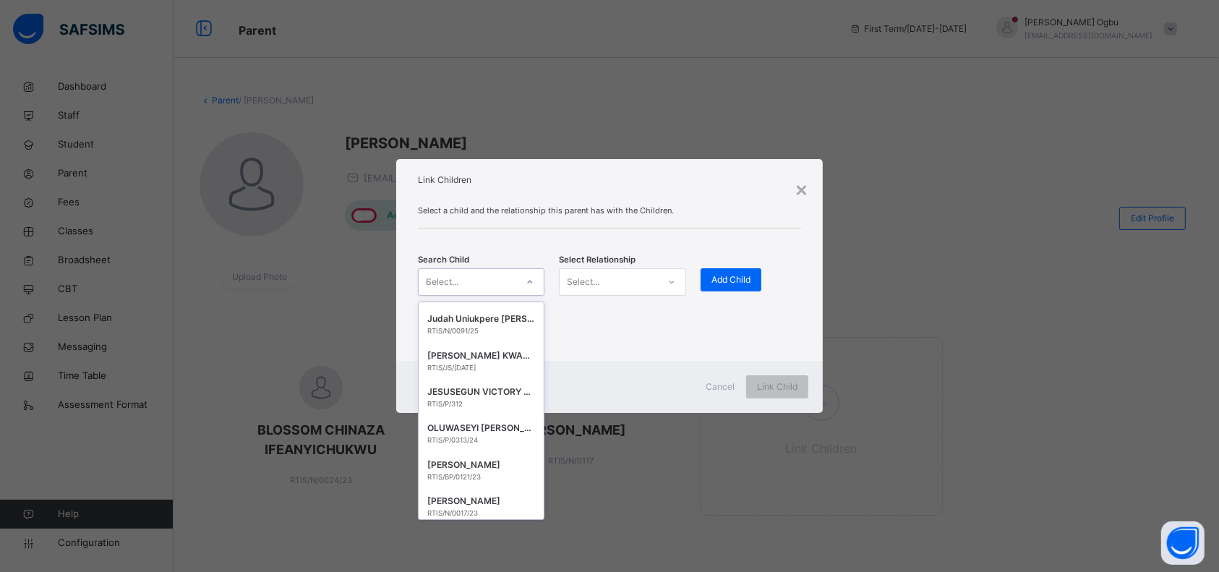
type input "*******"
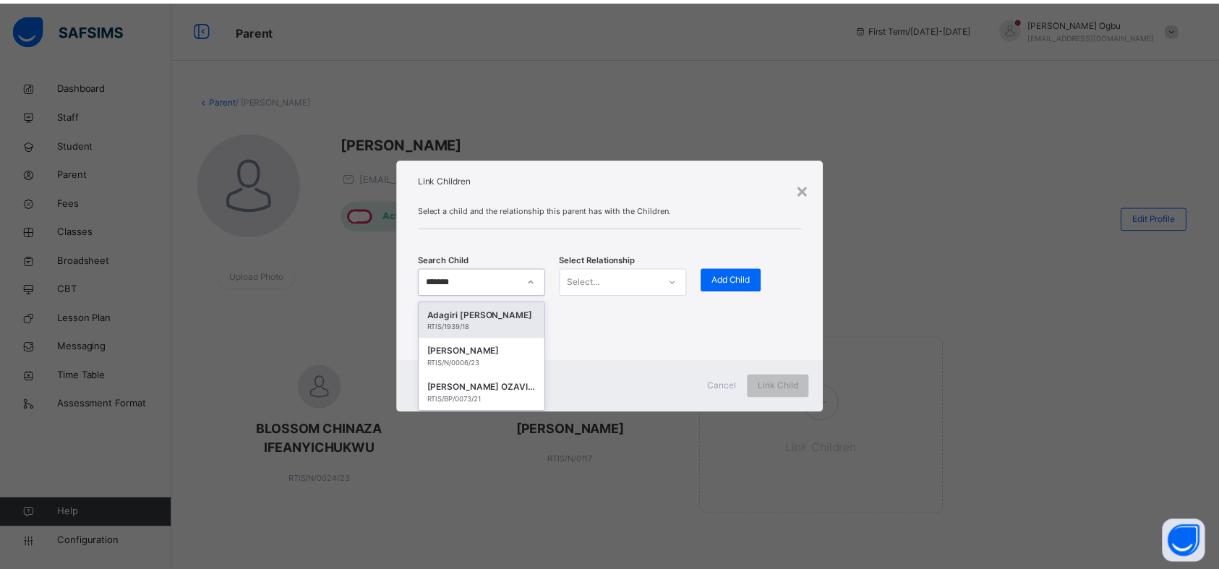
scroll to position [0, 0]
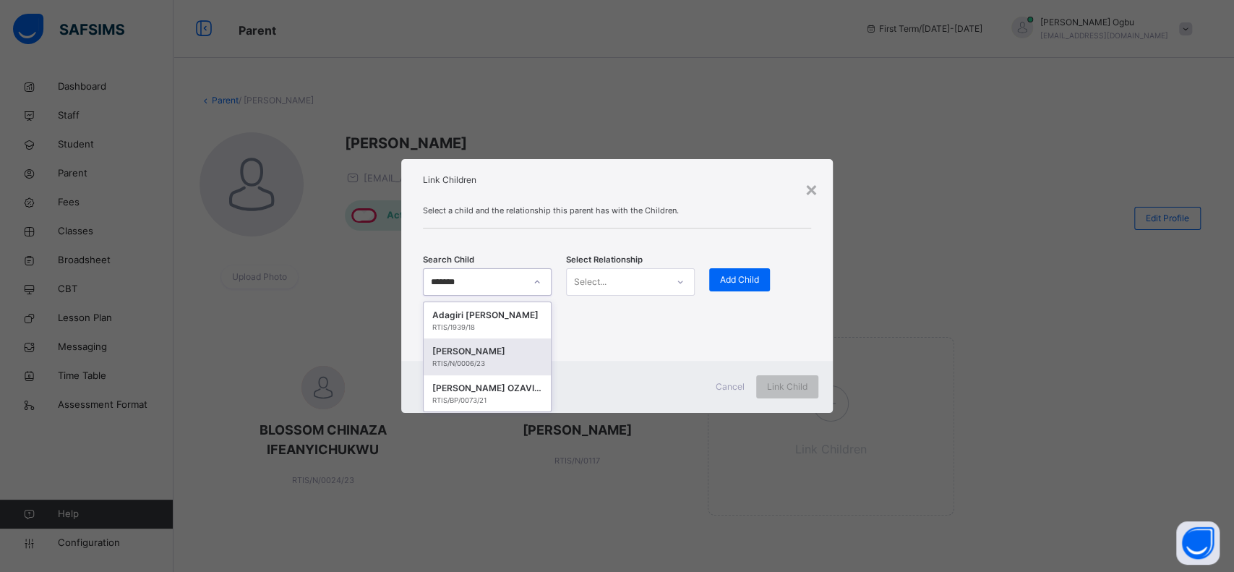
click at [472, 365] on div "RTIS/N/0006/23" at bounding box center [487, 364] width 110 height 10
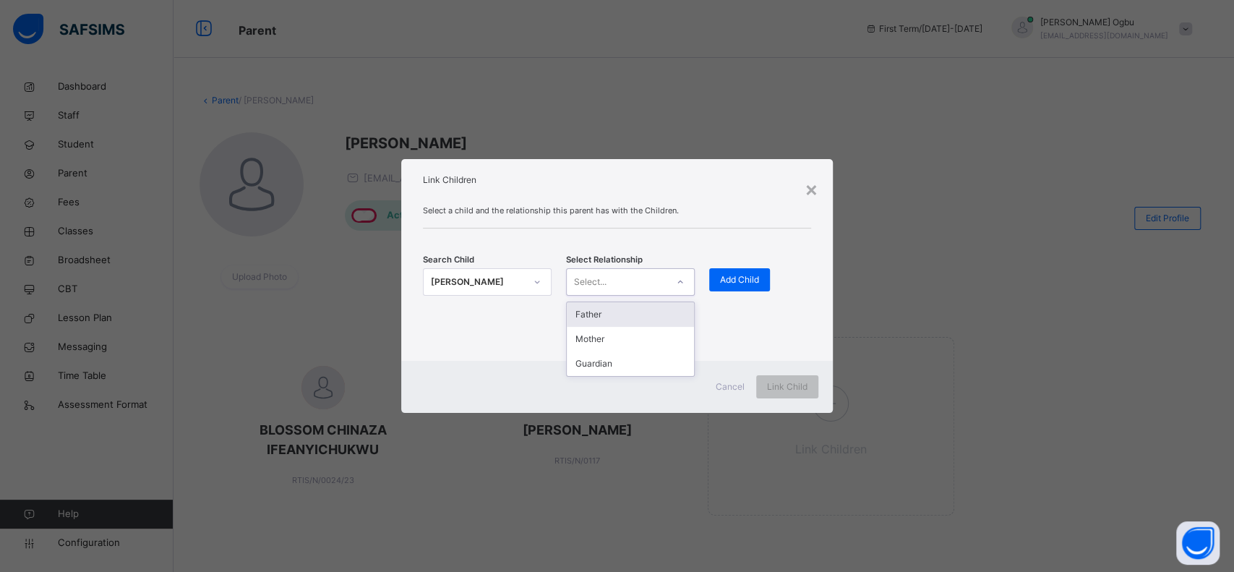
click at [632, 282] on div "Select..." at bounding box center [617, 281] width 100 height 22
click at [579, 362] on div "Guardian" at bounding box center [630, 363] width 127 height 25
click at [739, 277] on span "Add Child" at bounding box center [739, 279] width 39 height 13
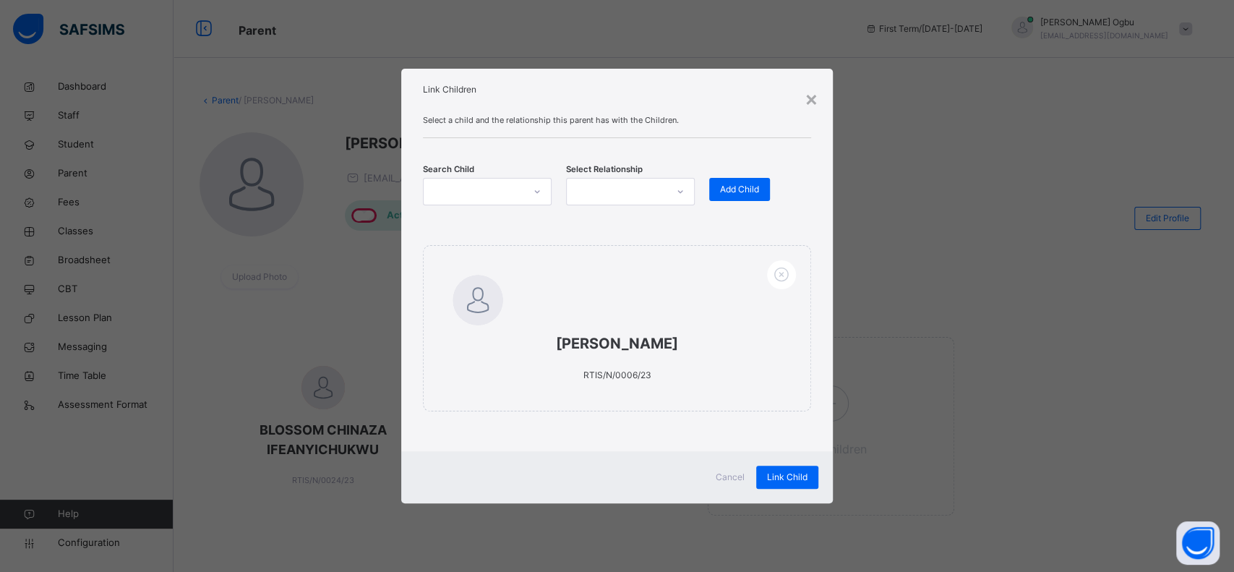
click at [781, 473] on span "Link Child" at bounding box center [787, 477] width 40 height 13
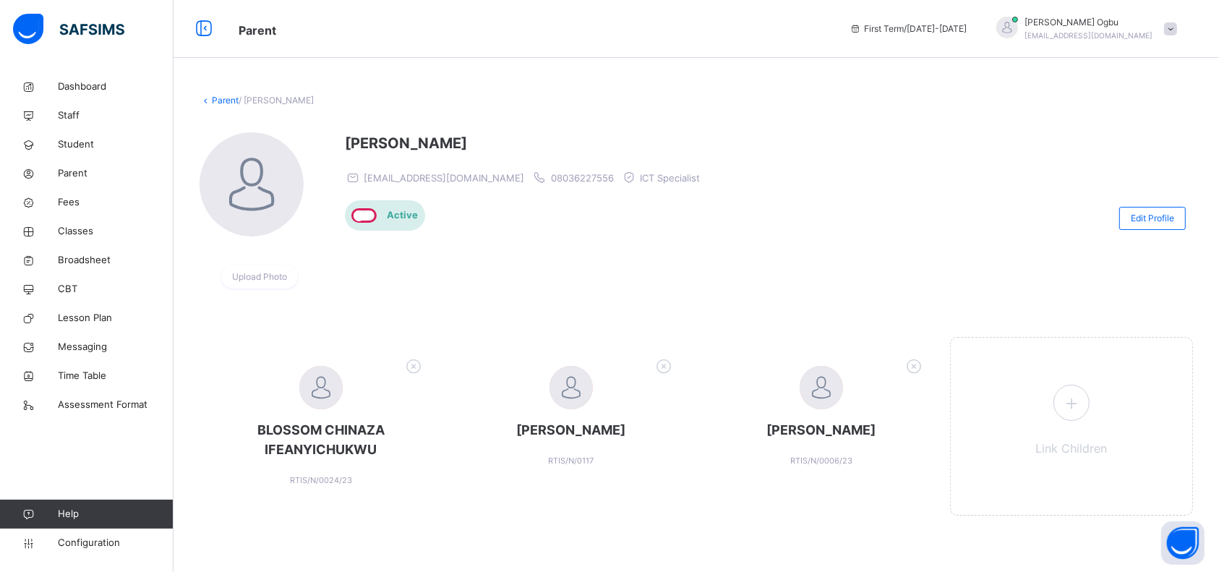
click at [85, 536] on span "Configuration" at bounding box center [115, 543] width 115 height 14
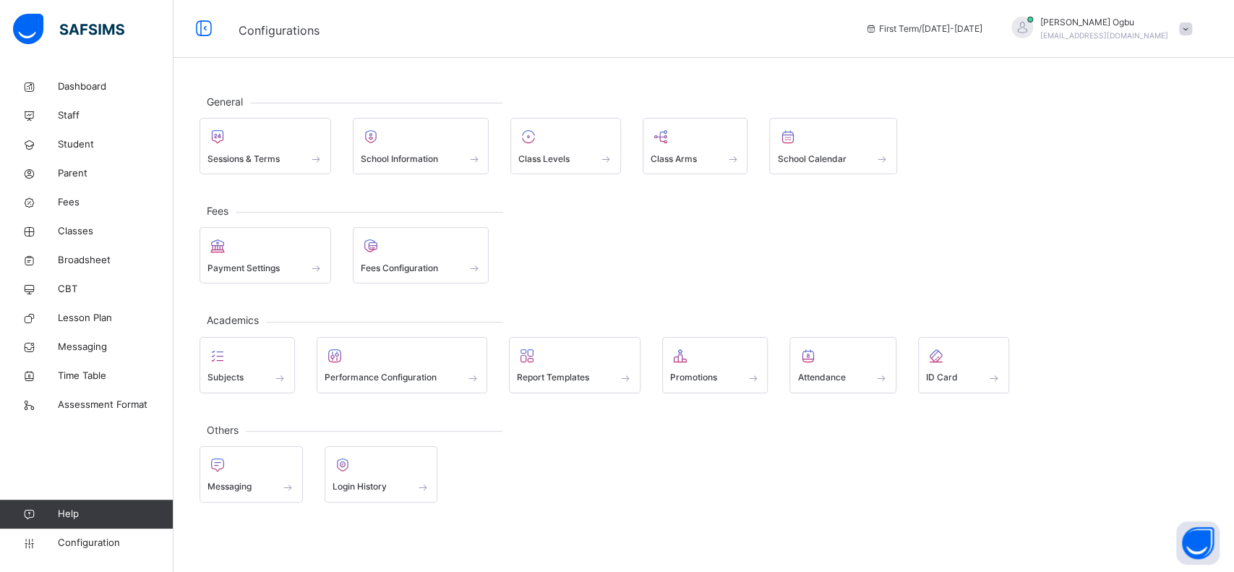
click at [545, 150] on span at bounding box center [565, 149] width 95 height 4
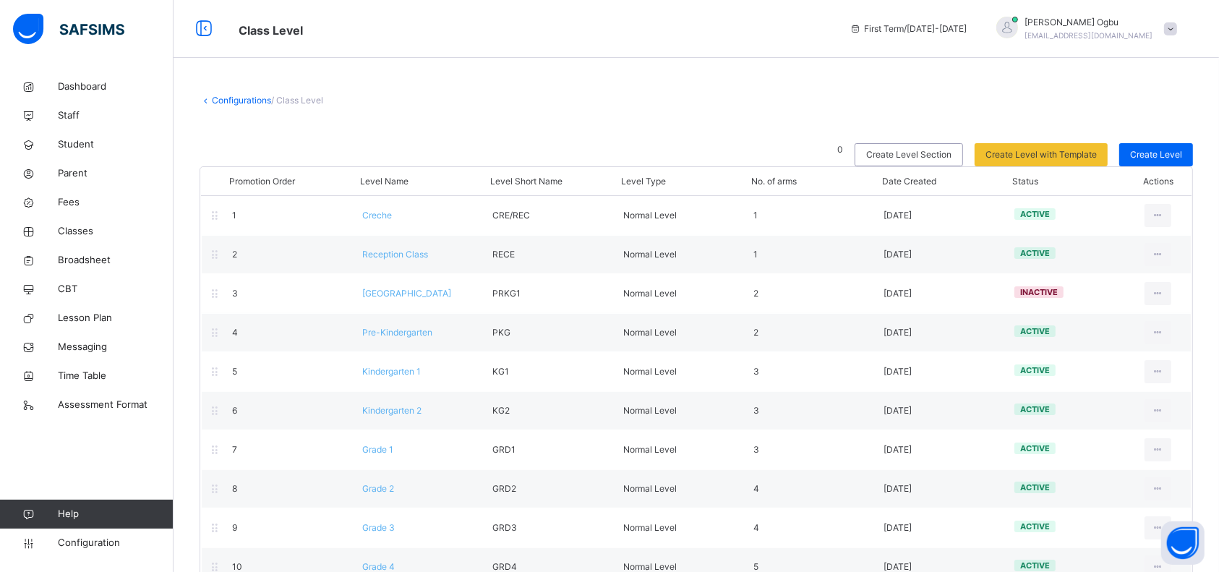
click at [94, 543] on span "Configuration" at bounding box center [115, 543] width 115 height 14
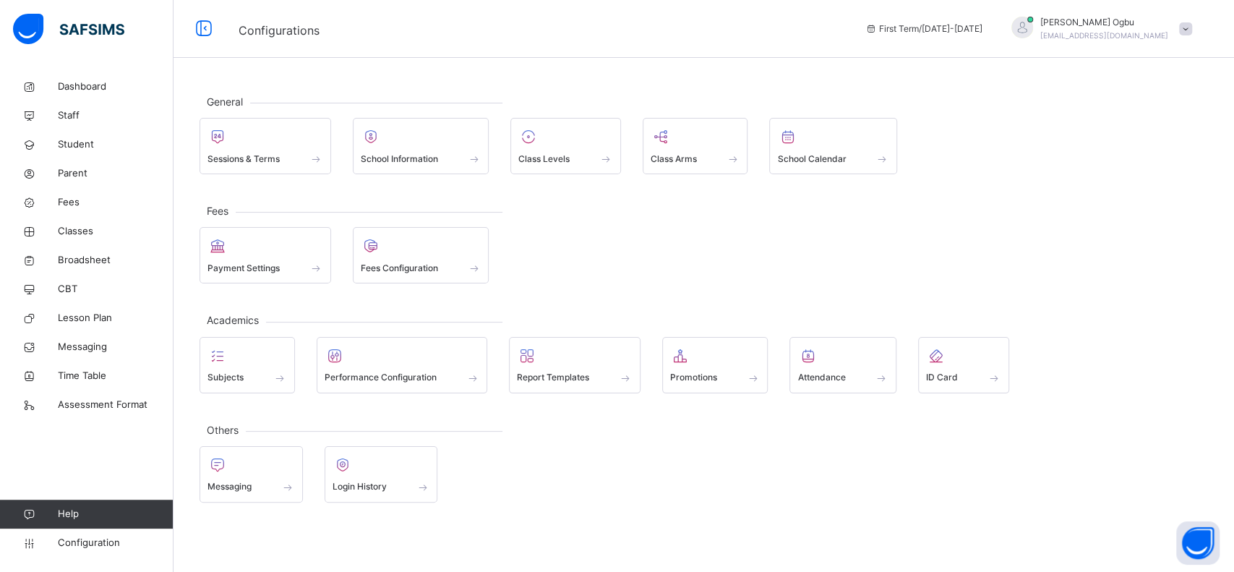
click at [278, 139] on div at bounding box center [265, 137] width 116 height 22
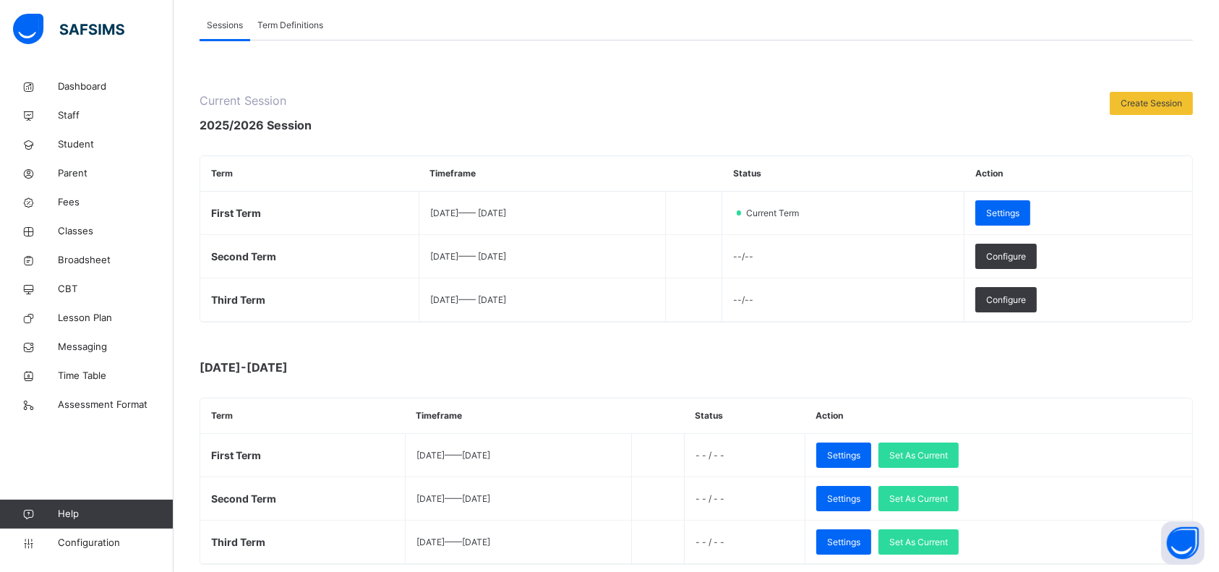
scroll to position [184, 0]
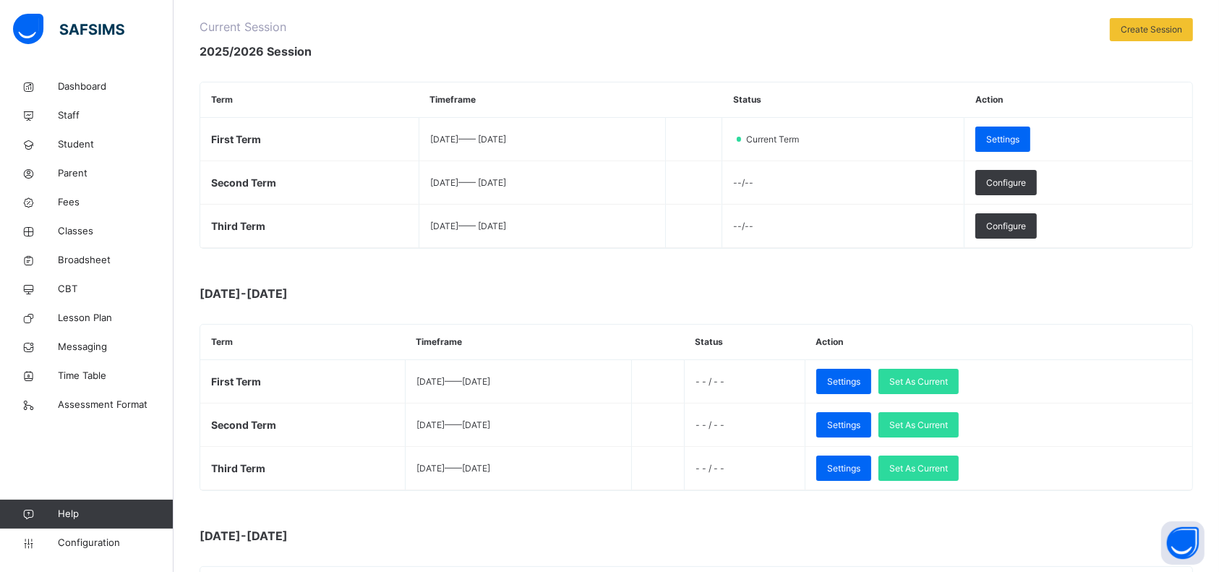
click at [948, 467] on span "Set As Current" at bounding box center [918, 468] width 59 height 13
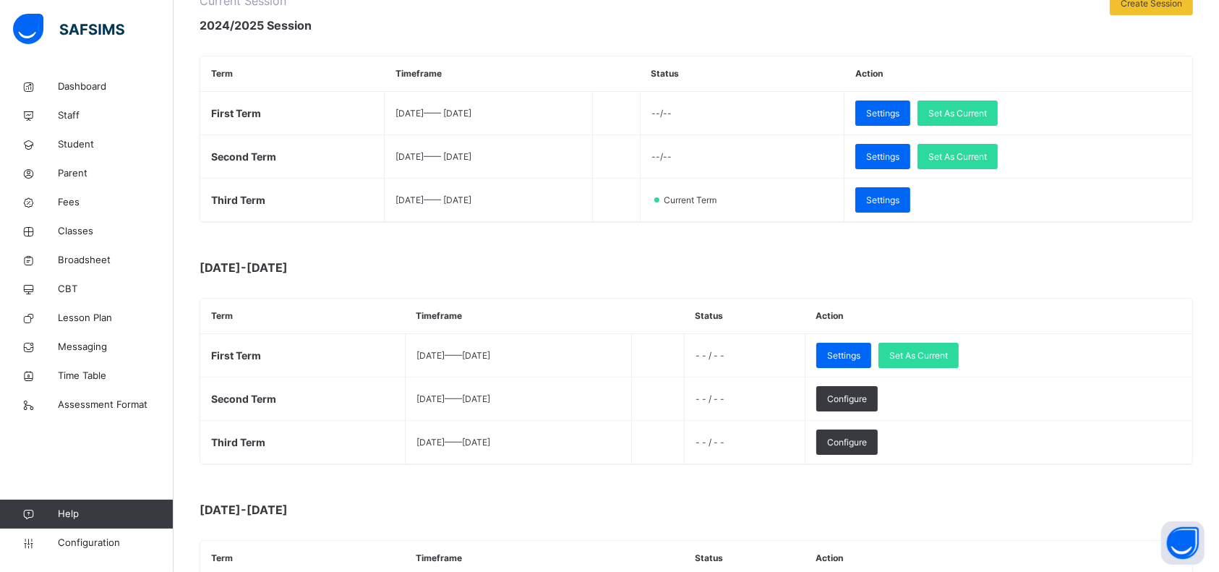
scroll to position [0, 0]
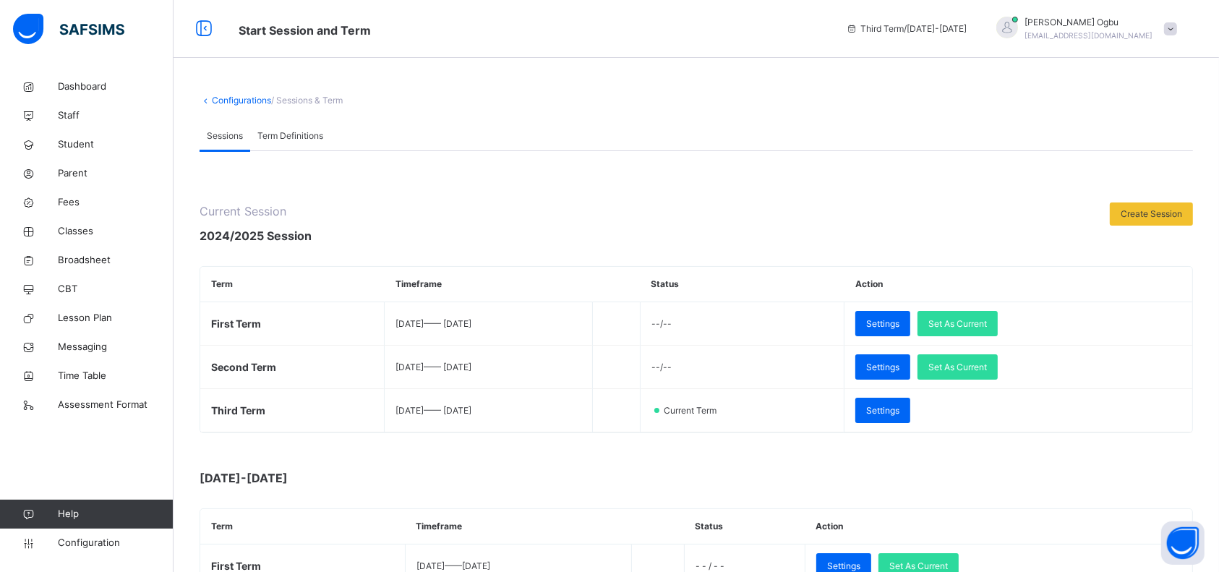
click at [81, 136] on link "Student" at bounding box center [86, 144] width 173 height 29
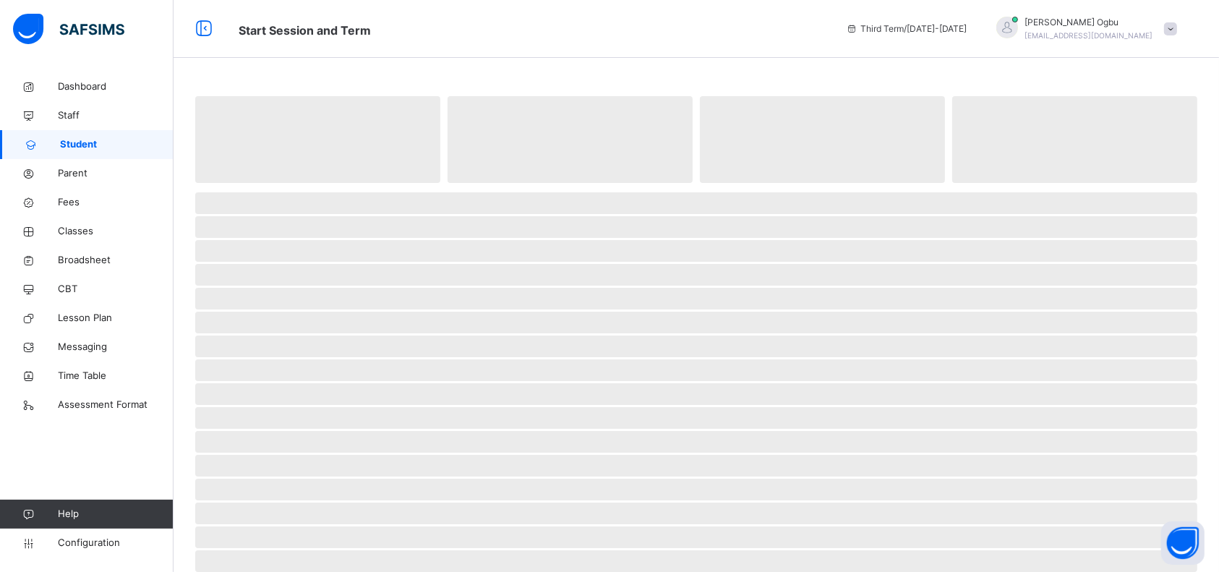
click at [70, 155] on link "Student" at bounding box center [86, 144] width 173 height 29
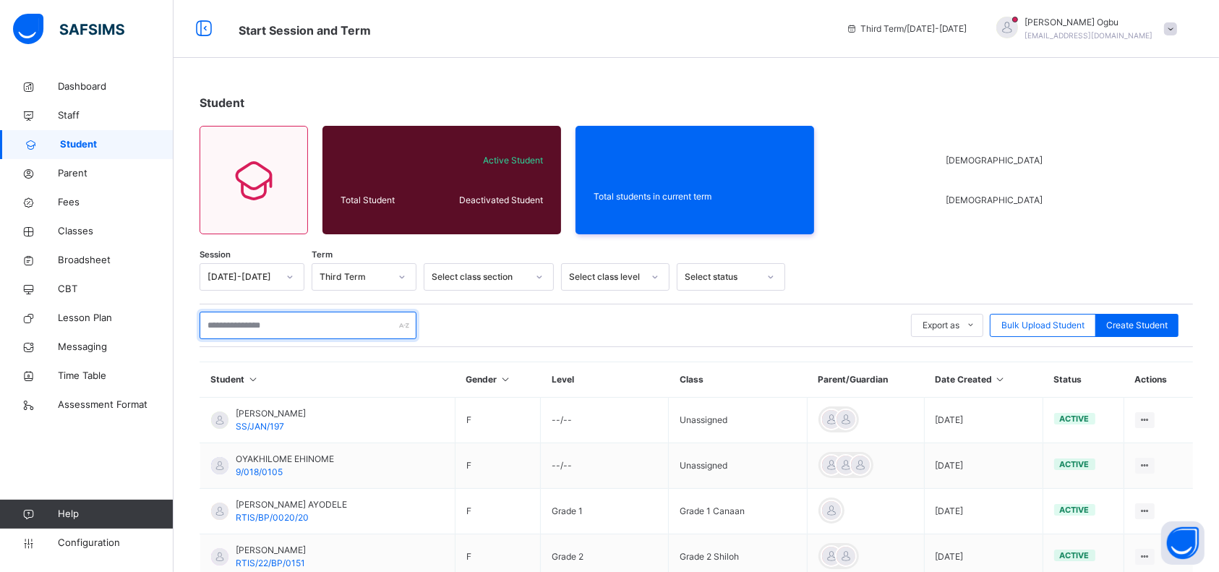
click at [289, 328] on input "text" at bounding box center [308, 325] width 217 height 27
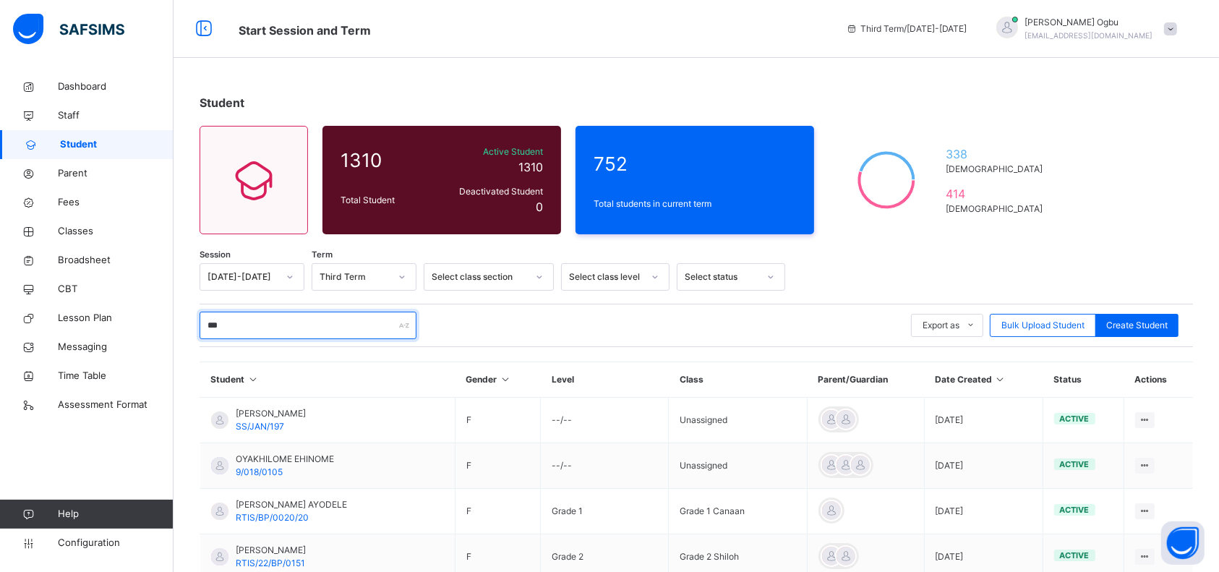
type input "****"
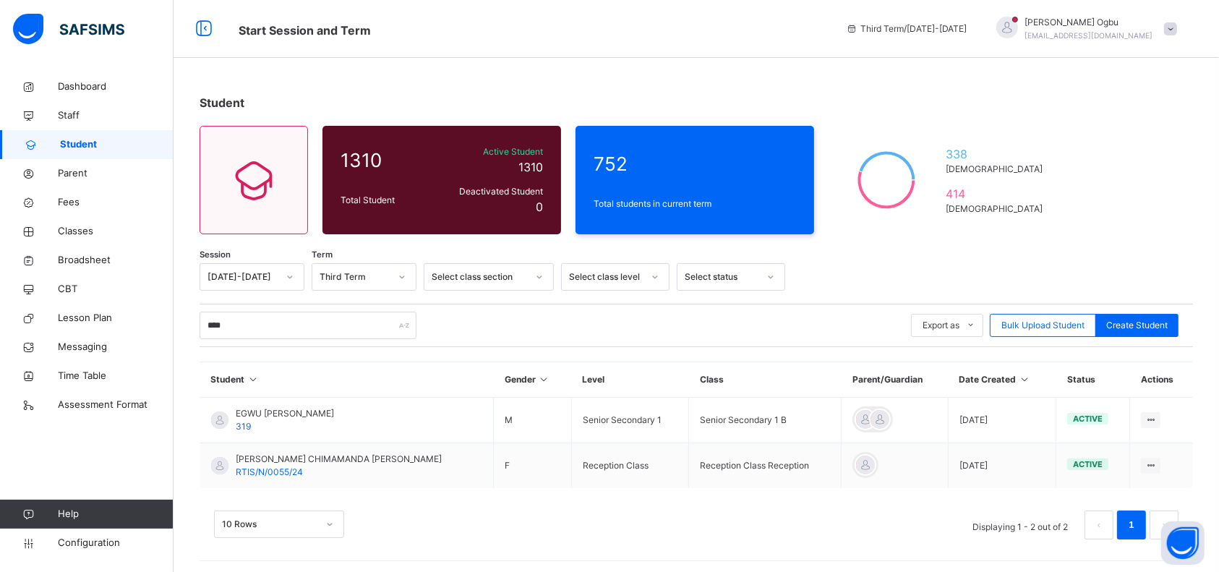
click at [81, 265] on span "Broadsheet" at bounding box center [116, 260] width 116 height 14
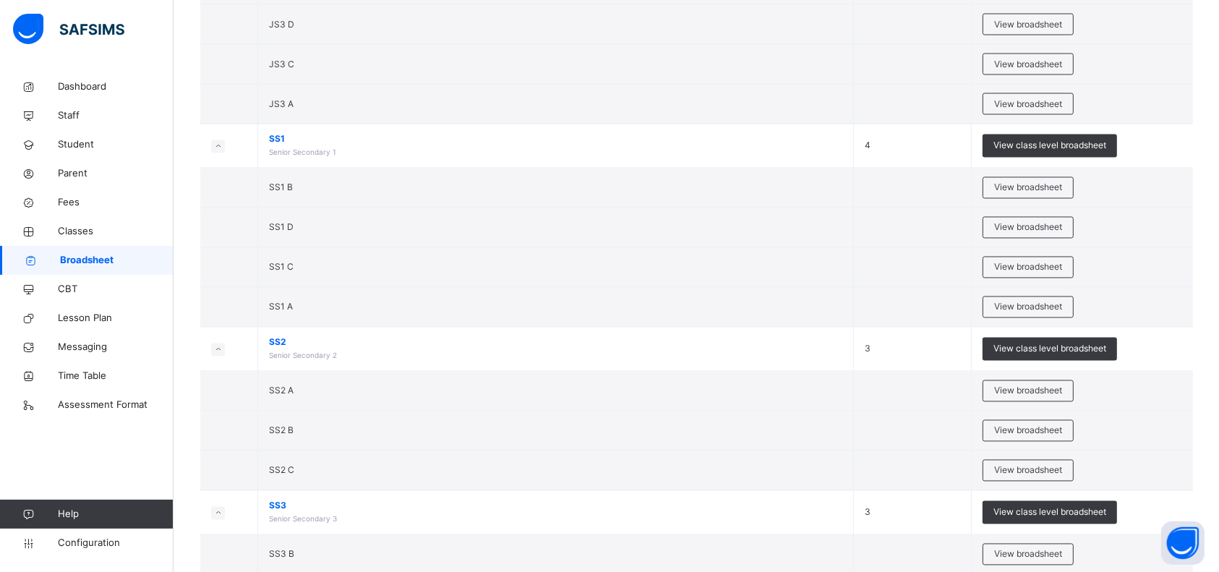
scroll to position [2626, 0]
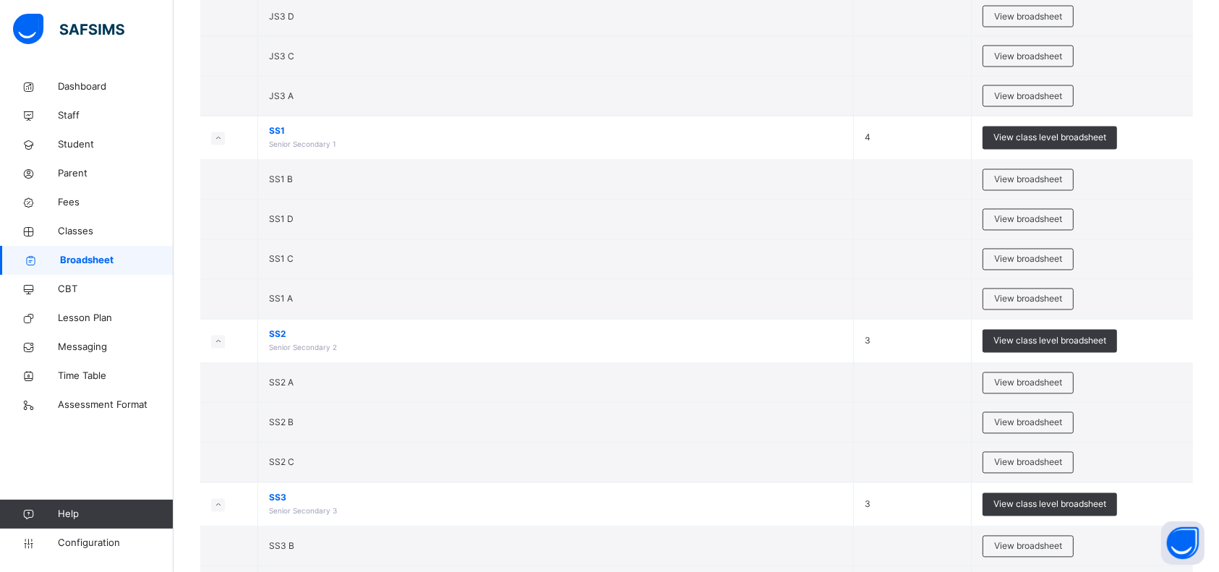
click at [1025, 179] on span "View broadsheet" at bounding box center [1028, 179] width 68 height 13
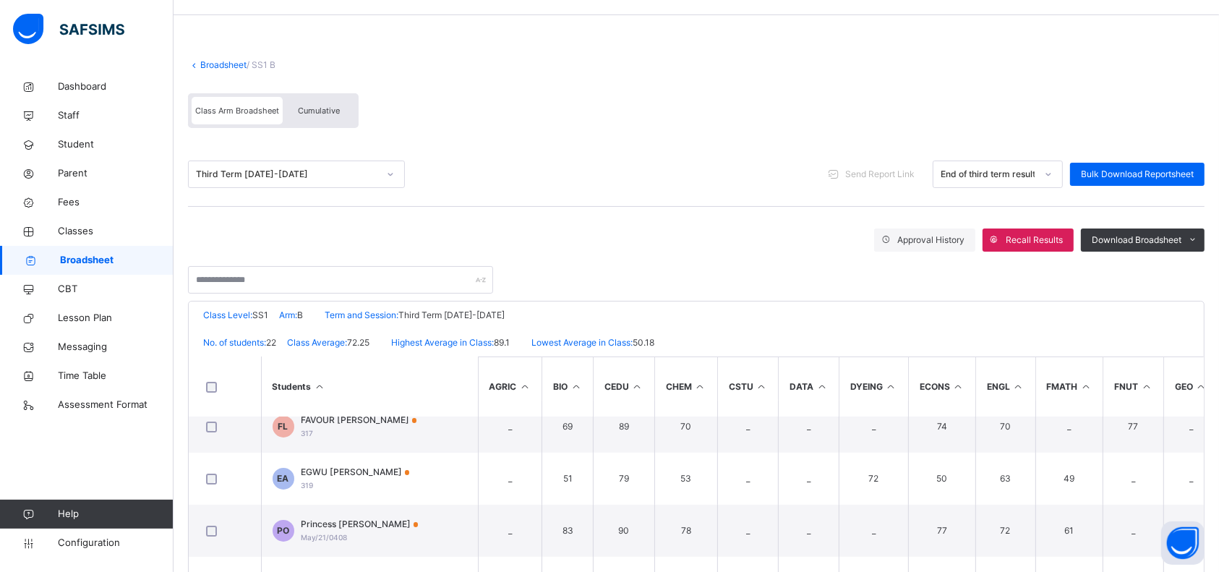
scroll to position [218, 0]
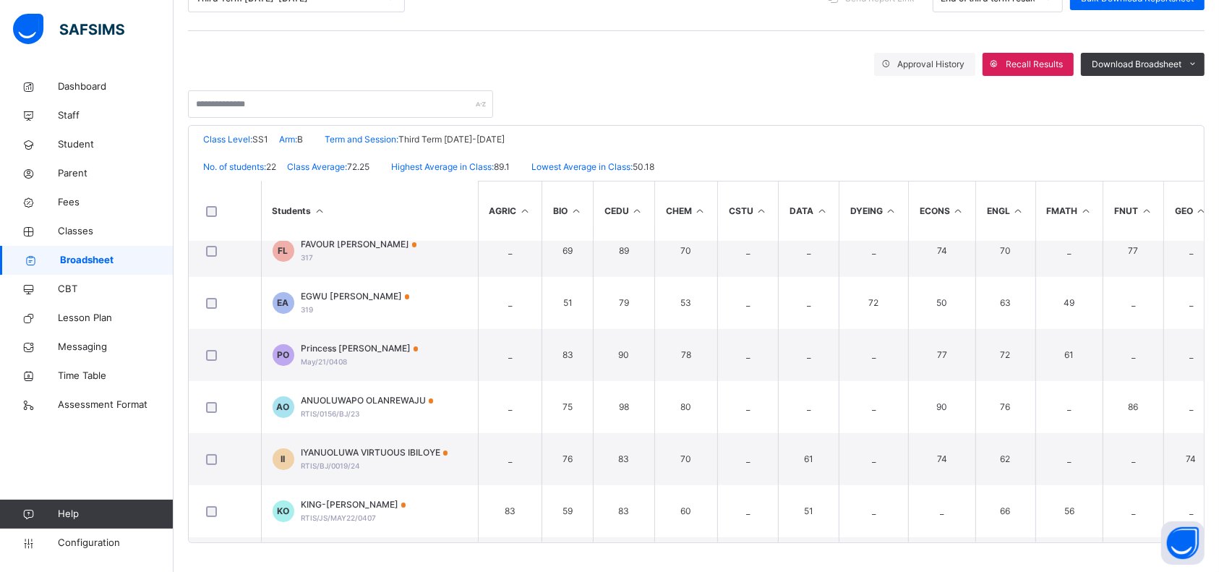
click at [335, 305] on div "EGWU [PERSON_NAME] 319" at bounding box center [355, 303] width 108 height 26
click at [0, 0] on div "Assessments" at bounding box center [0, 0] width 0 height 0
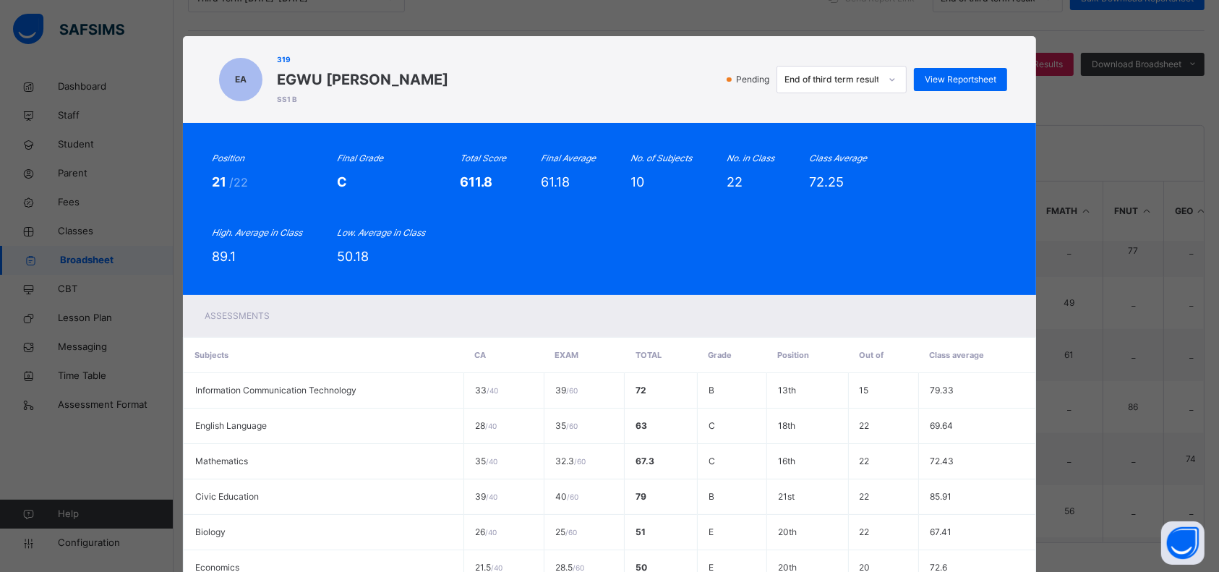
click at [297, 299] on div "Assessments" at bounding box center [609, 316] width 853 height 42
click at [962, 78] on span "View Reportsheet" at bounding box center [961, 79] width 72 height 13
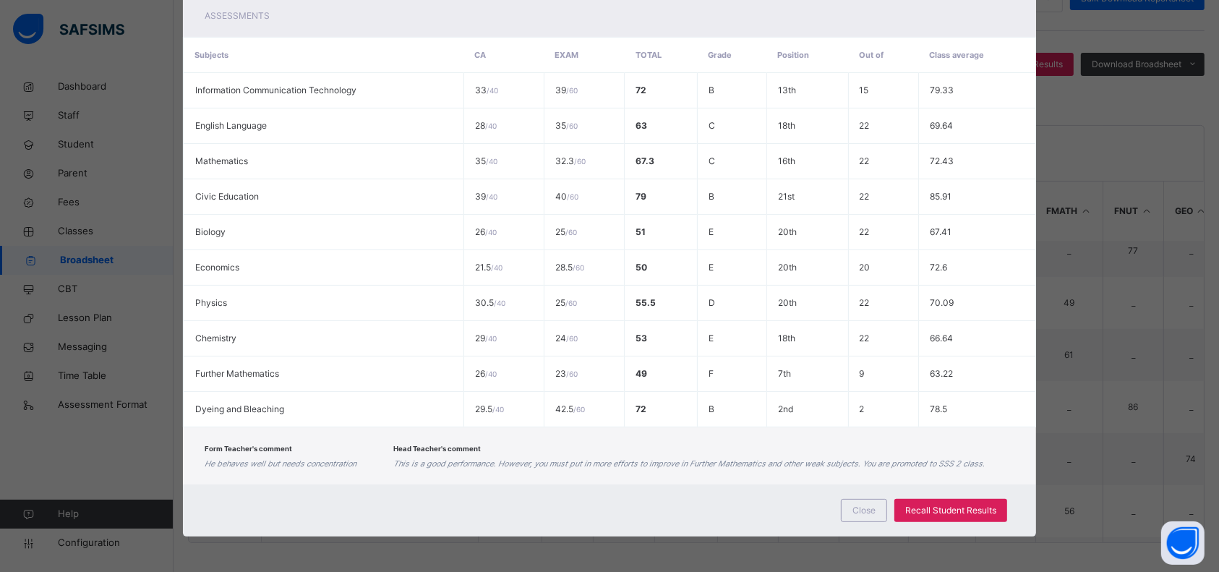
click at [857, 520] on div "Close" at bounding box center [864, 510] width 46 height 23
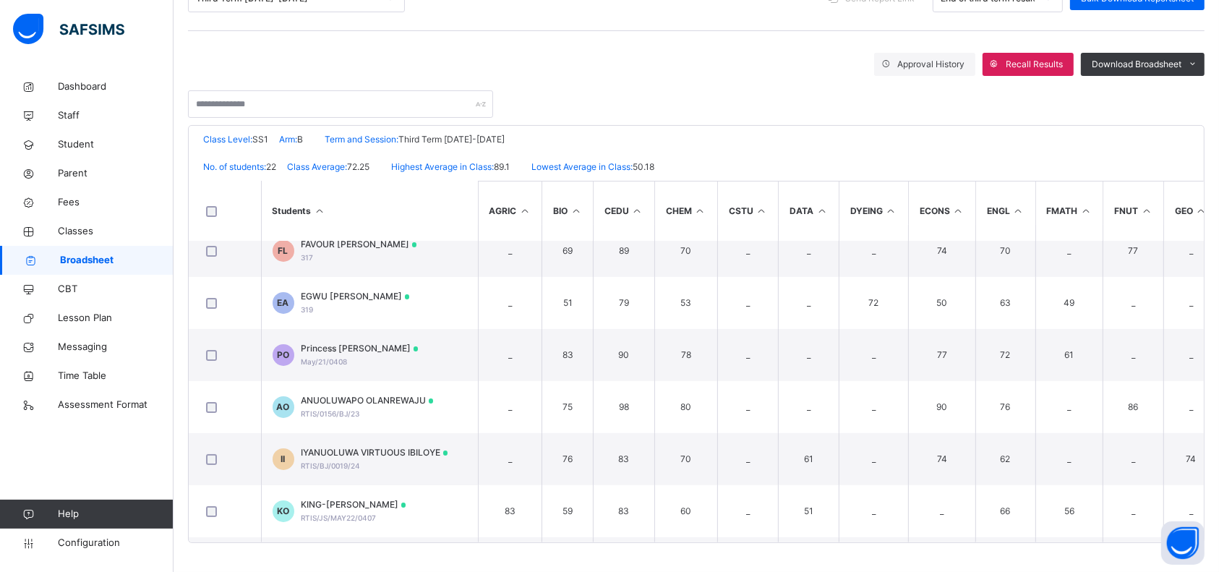
click at [79, 541] on span "Configuration" at bounding box center [115, 543] width 115 height 14
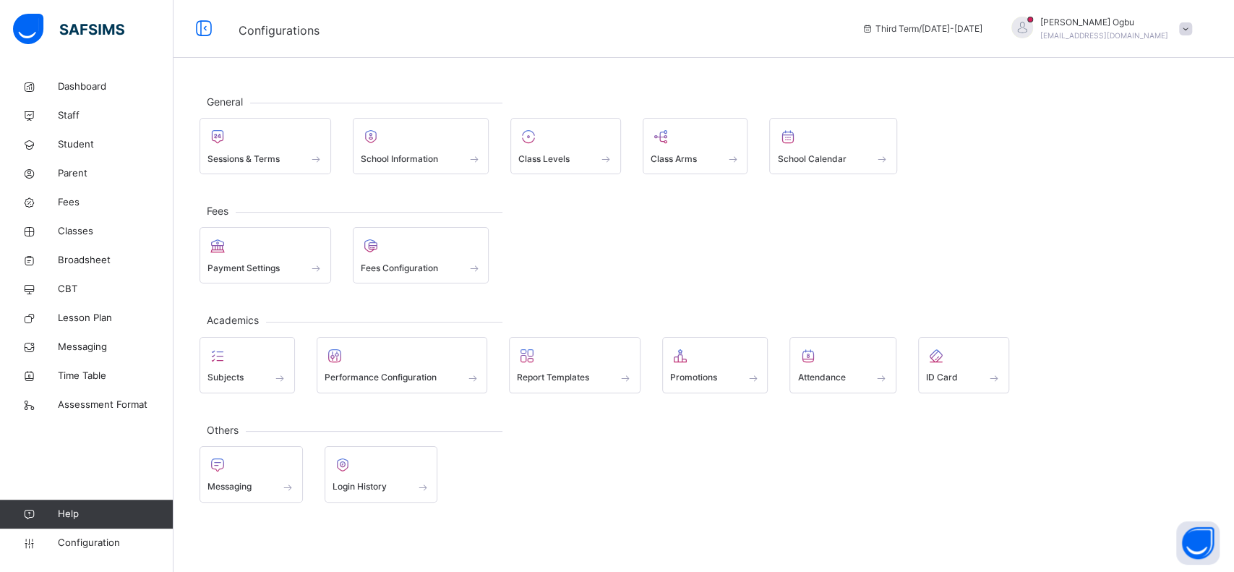
click at [95, 541] on span "Configuration" at bounding box center [115, 543] width 115 height 14
click at [567, 151] on div "Class Levels" at bounding box center [565, 158] width 95 height 15
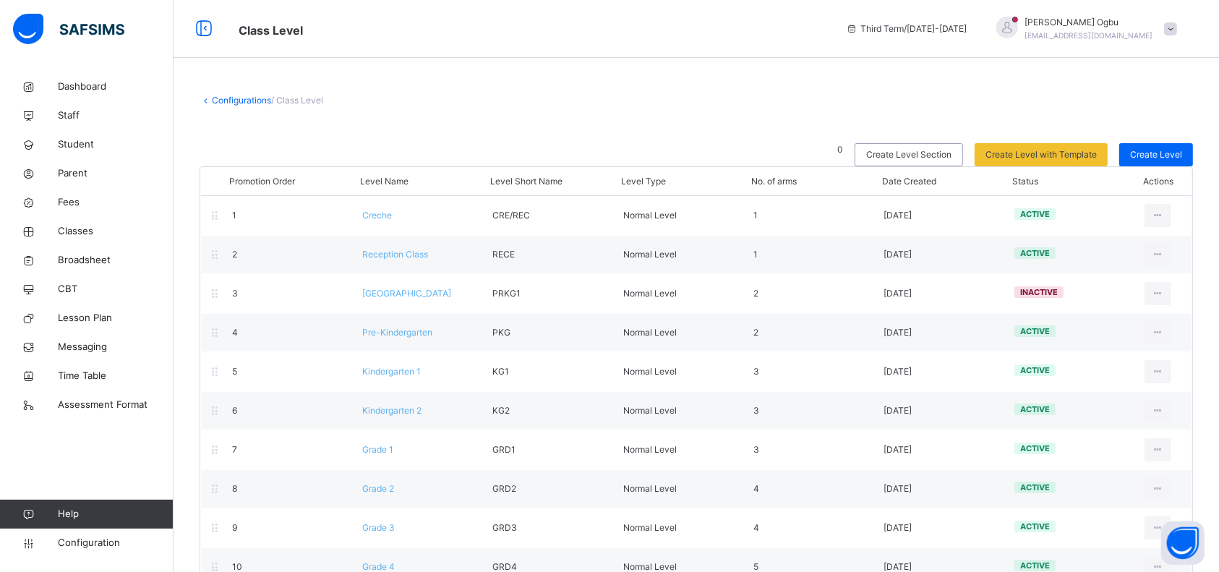
click at [395, 266] on div "2 Reception Class RECE Normal Level 1 [DATE] active View Class Level Edit Class…" at bounding box center [696, 254] width 990 height 39
click at [403, 263] on div "2 Reception Class RECE Normal Level 1 [DATE] active View Class Level Edit Class…" at bounding box center [696, 254] width 990 height 39
click at [390, 250] on span "Reception Class" at bounding box center [395, 254] width 66 height 11
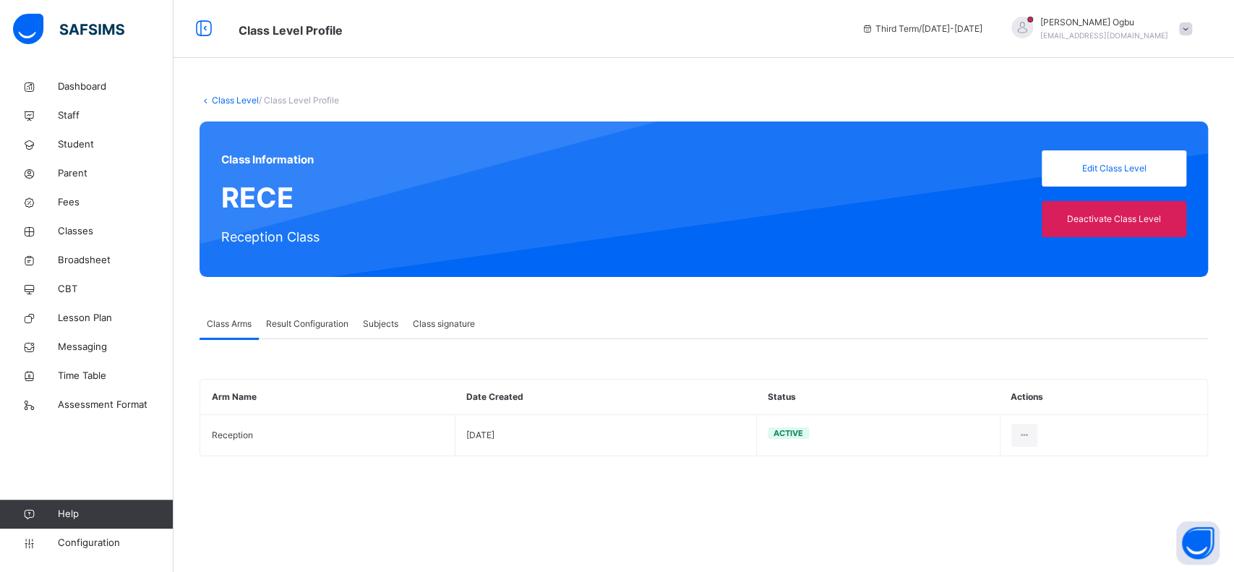
click at [299, 318] on span "Result Configuration" at bounding box center [307, 323] width 82 height 13
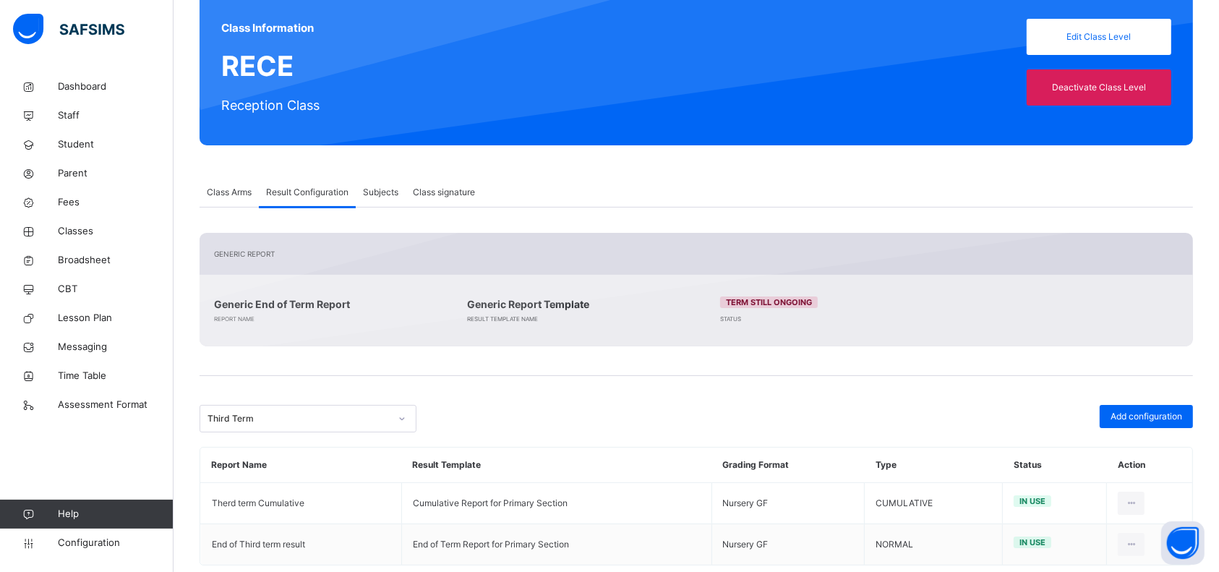
scroll to position [160, 0]
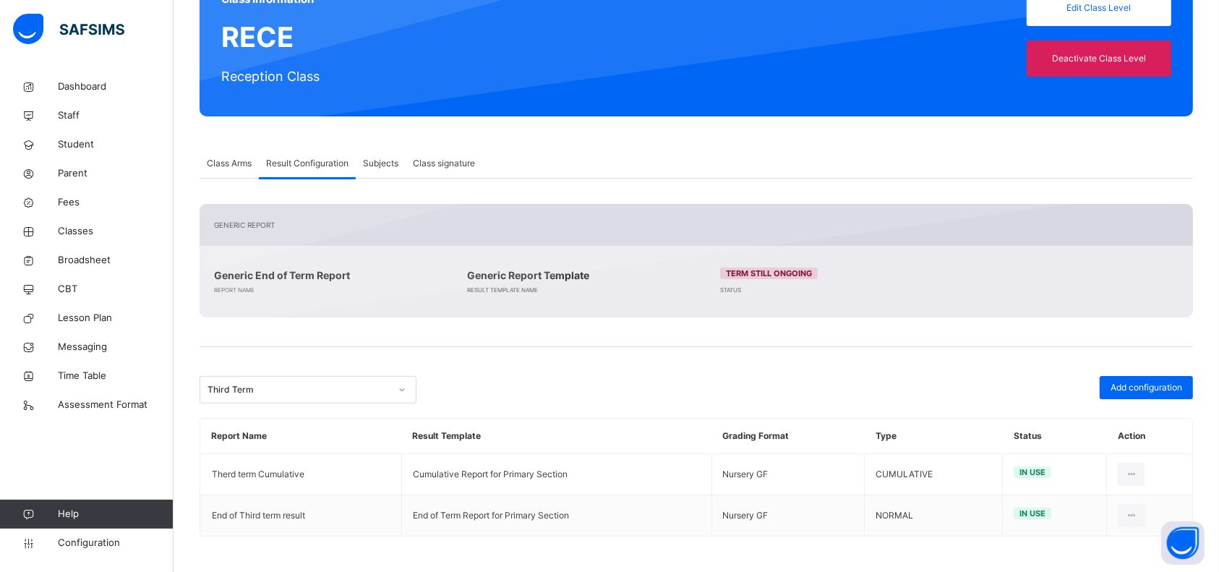
click at [1137, 476] on icon at bounding box center [1131, 474] width 12 height 13
click at [1073, 528] on div "Inactive" at bounding box center [1096, 533] width 84 height 14
click at [0, 0] on div "× Updating Configuration This action would set undefined as the active configur…" at bounding box center [0, 0] width 0 height 0
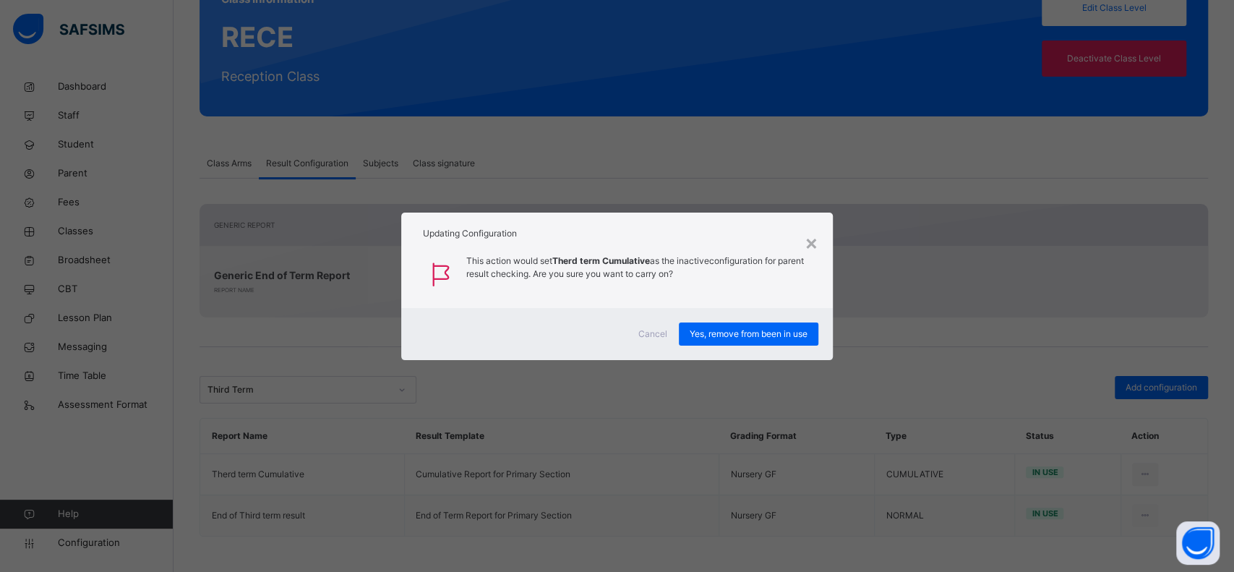
click at [760, 329] on span "Yes, remove from been in use" at bounding box center [749, 333] width 118 height 13
